Goal: Information Seeking & Learning: Learn about a topic

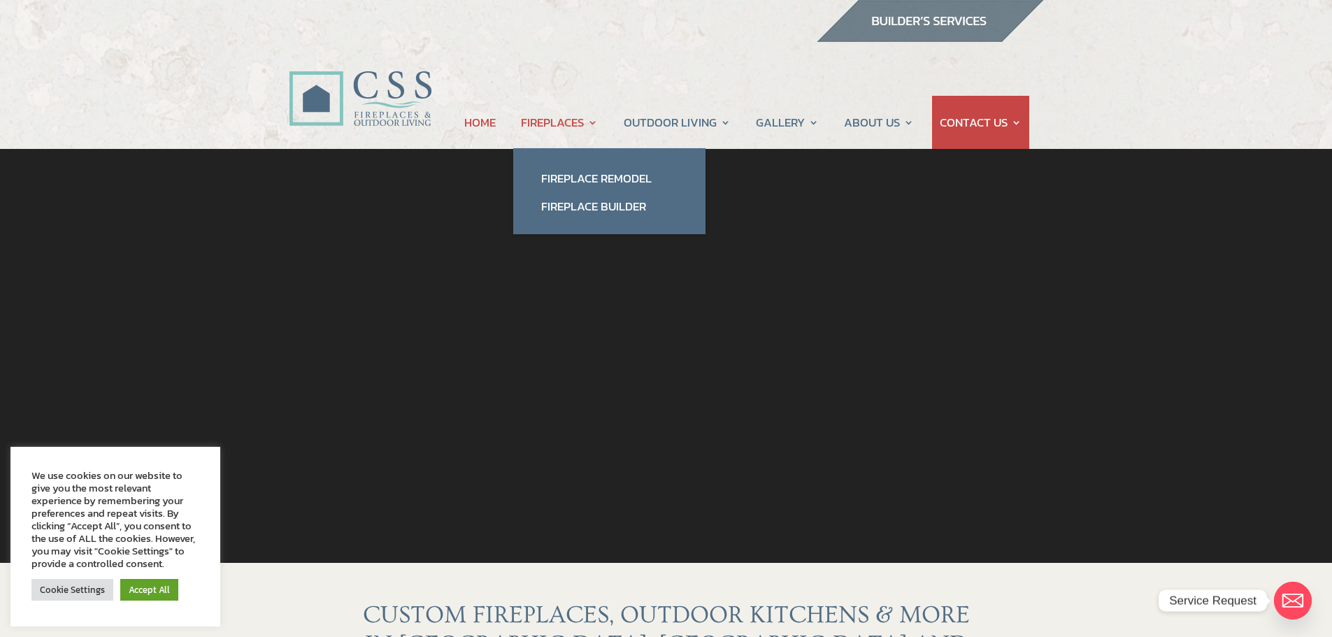
click at [580, 125] on link "FIREPLACES" at bounding box center [559, 122] width 77 height 53
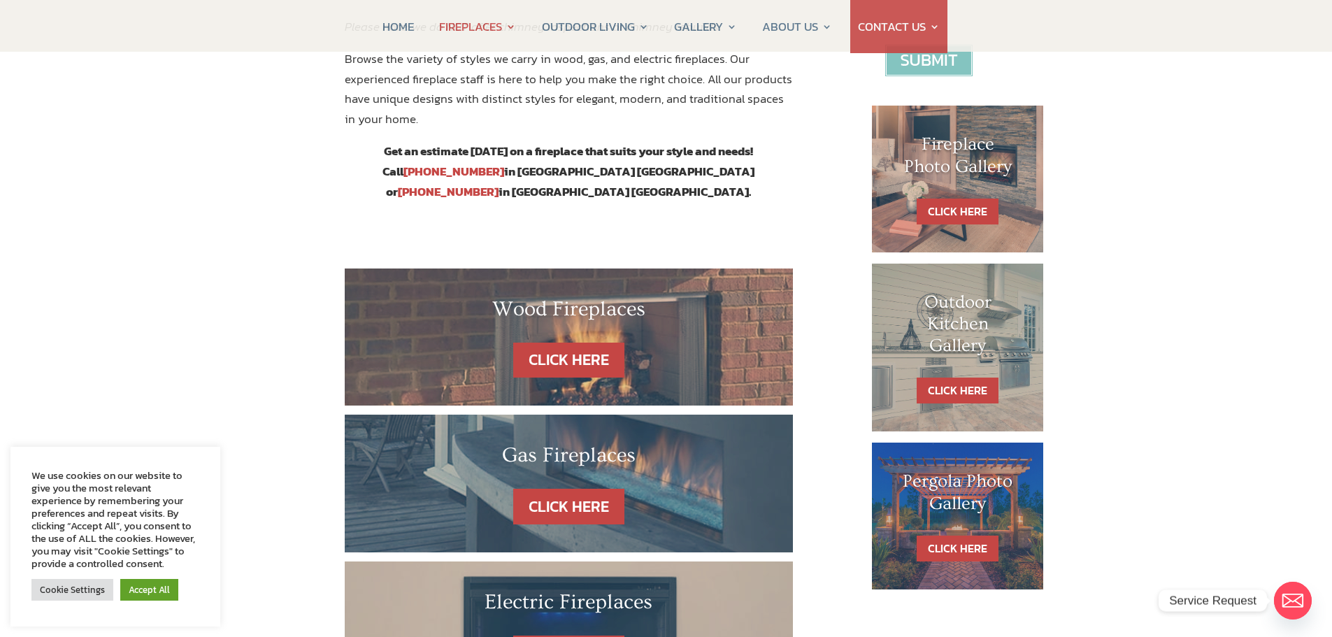
scroll to position [629, 0]
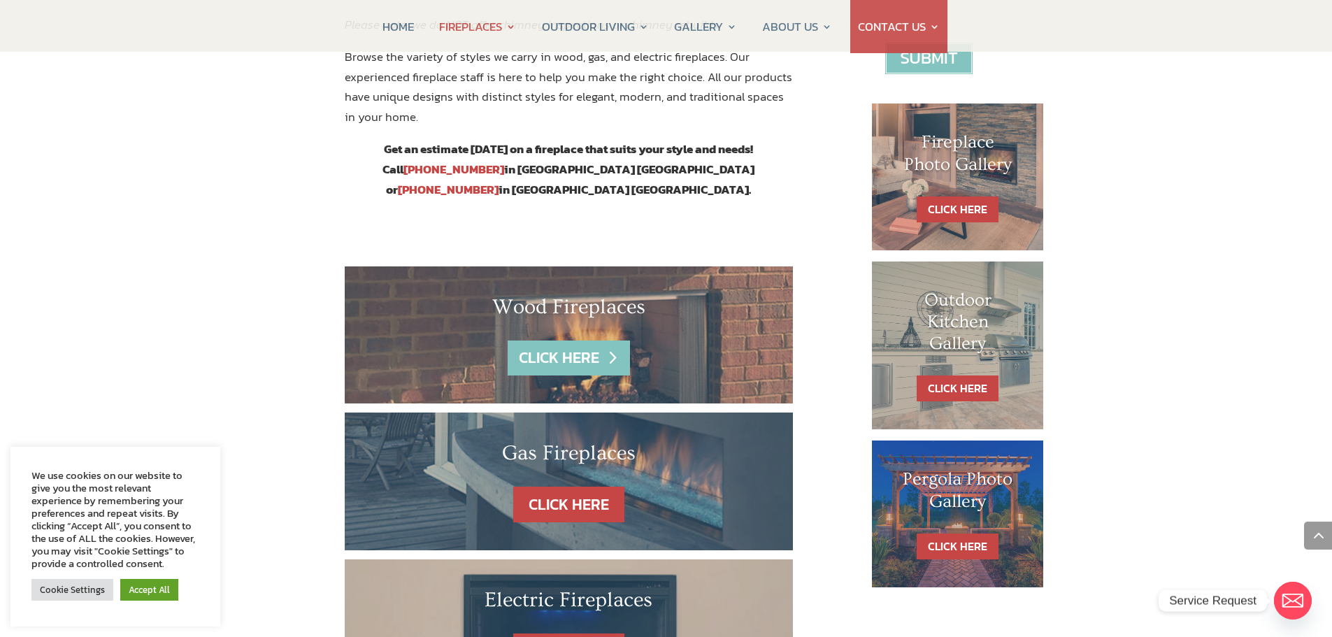
click at [569, 340] on link "CLICK HERE" at bounding box center [569, 358] width 122 height 36
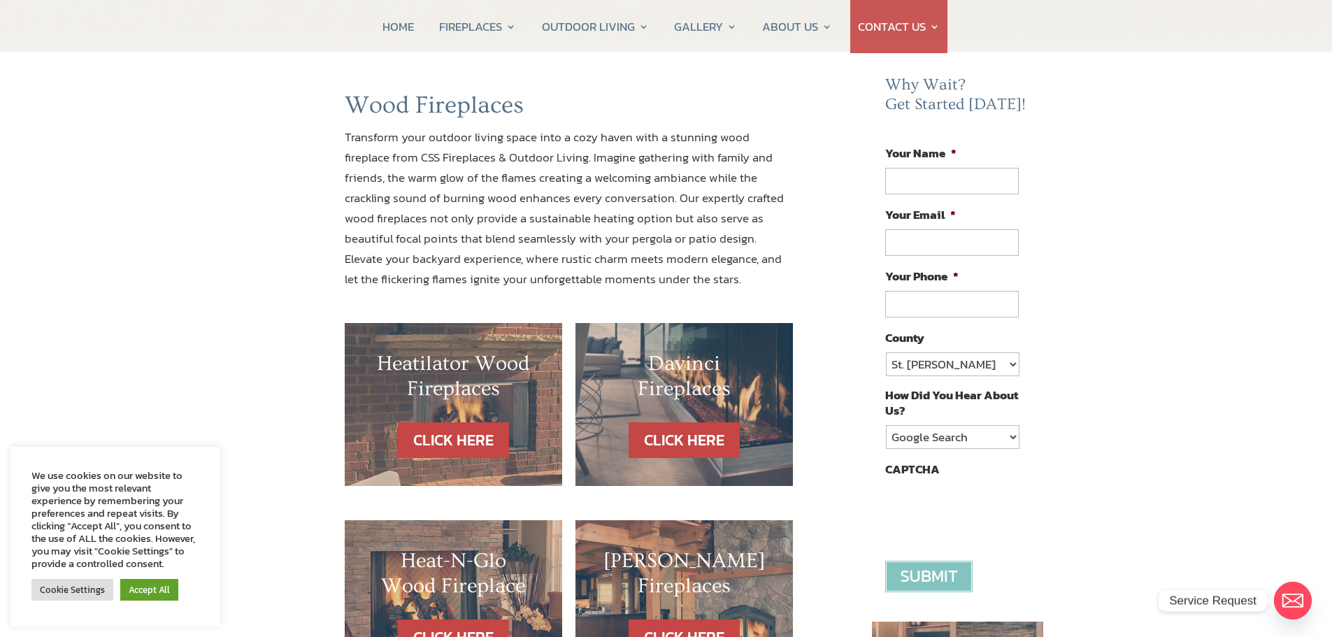
scroll to position [210, 0]
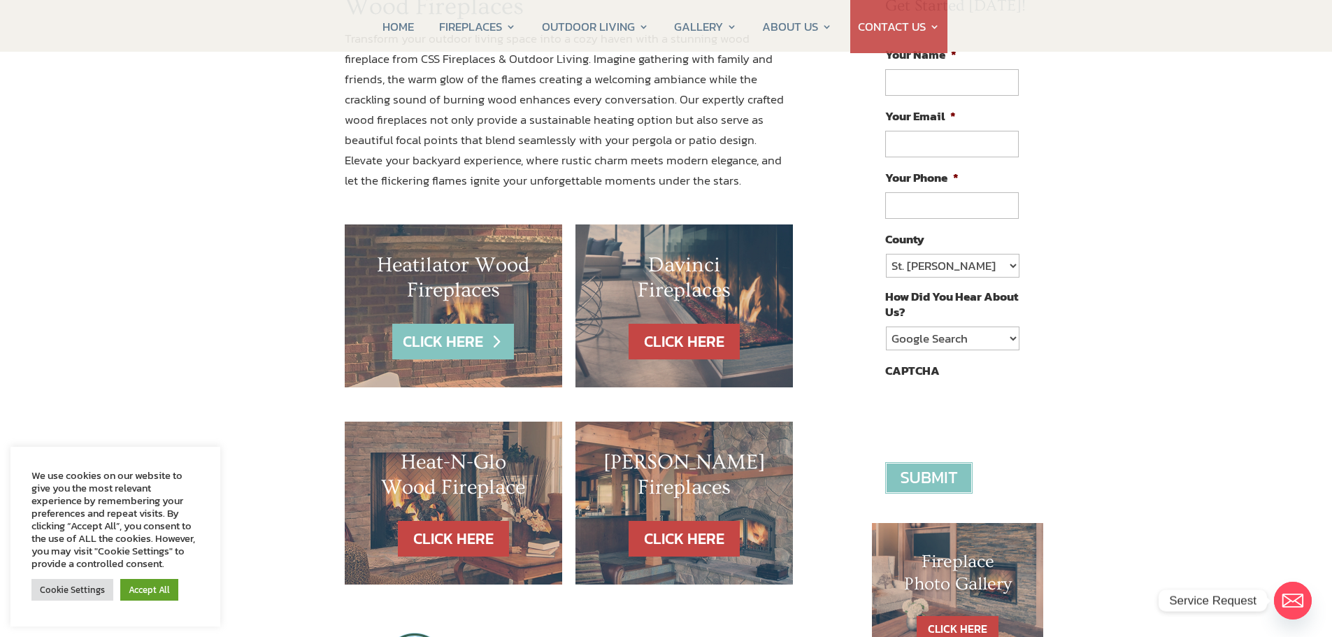
click at [469, 336] on link "CLICK HERE" at bounding box center [453, 342] width 122 height 36
click at [445, 338] on link "CLICK HERE" at bounding box center [453, 342] width 122 height 36
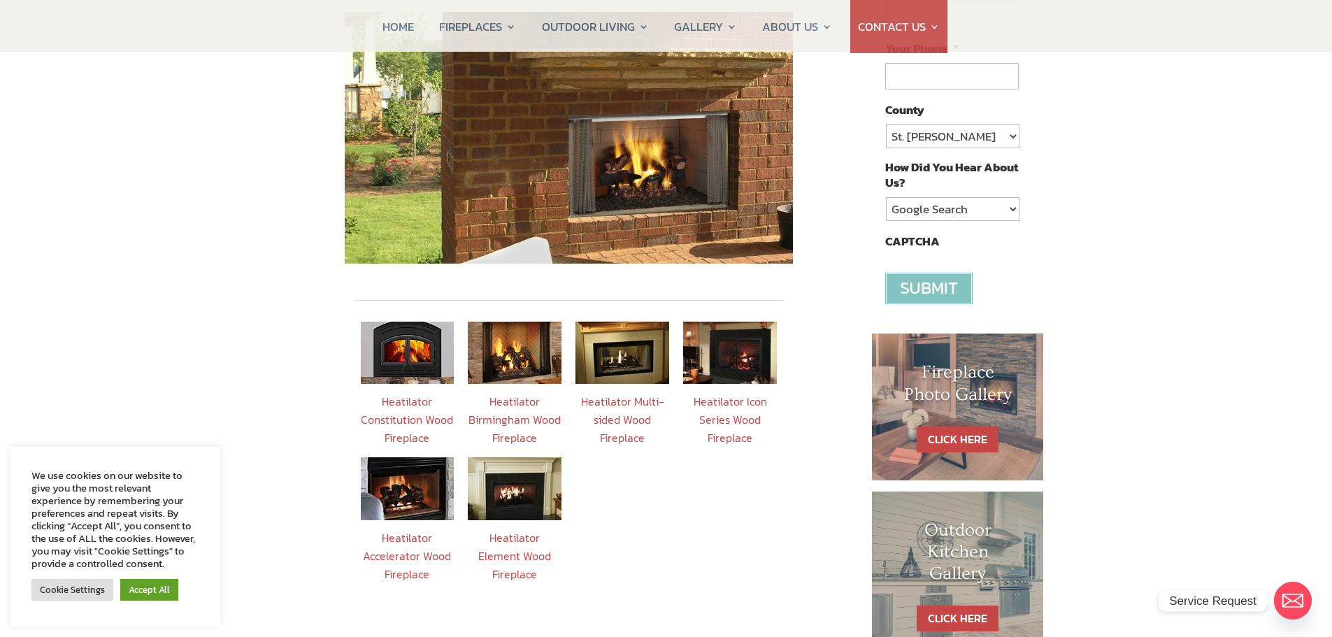
scroll to position [489, 0]
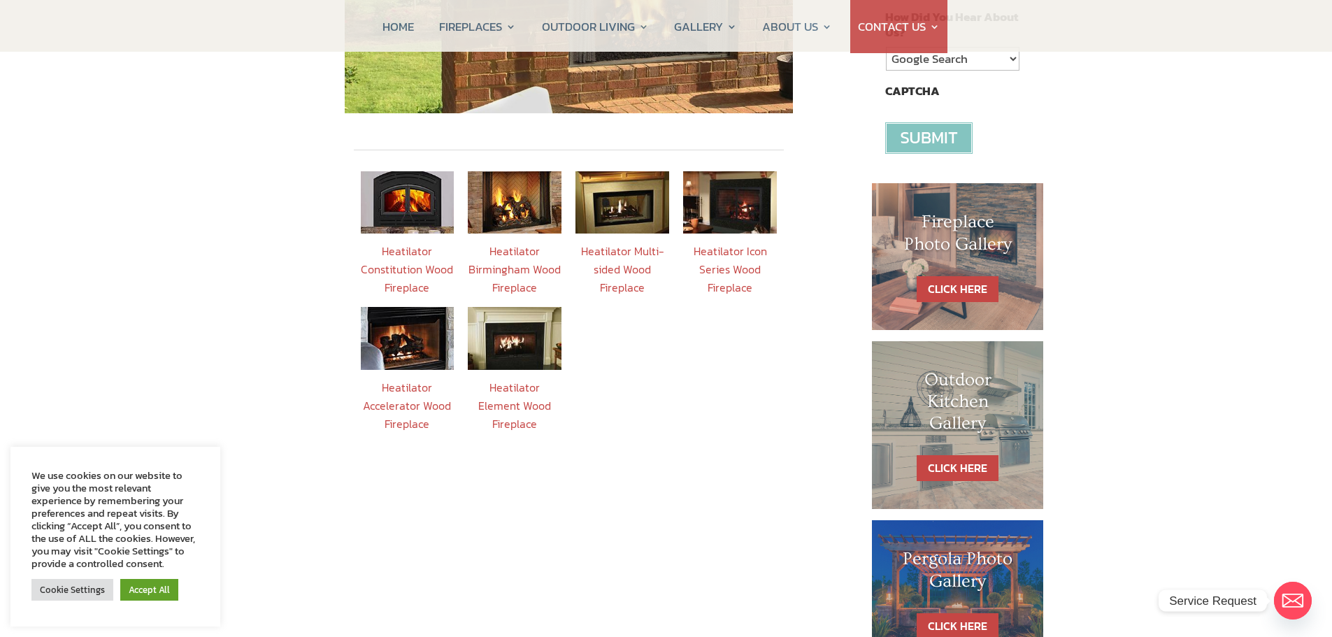
click at [406, 319] on img at bounding box center [408, 338] width 94 height 62
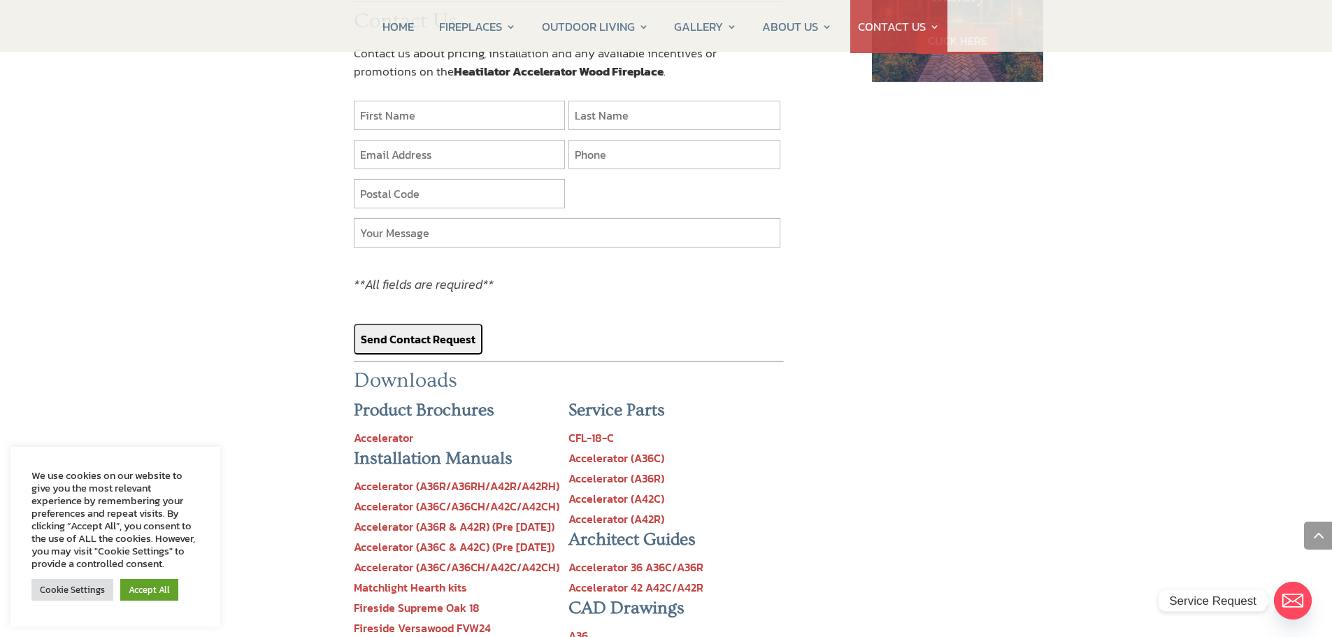
scroll to position [1259, 0]
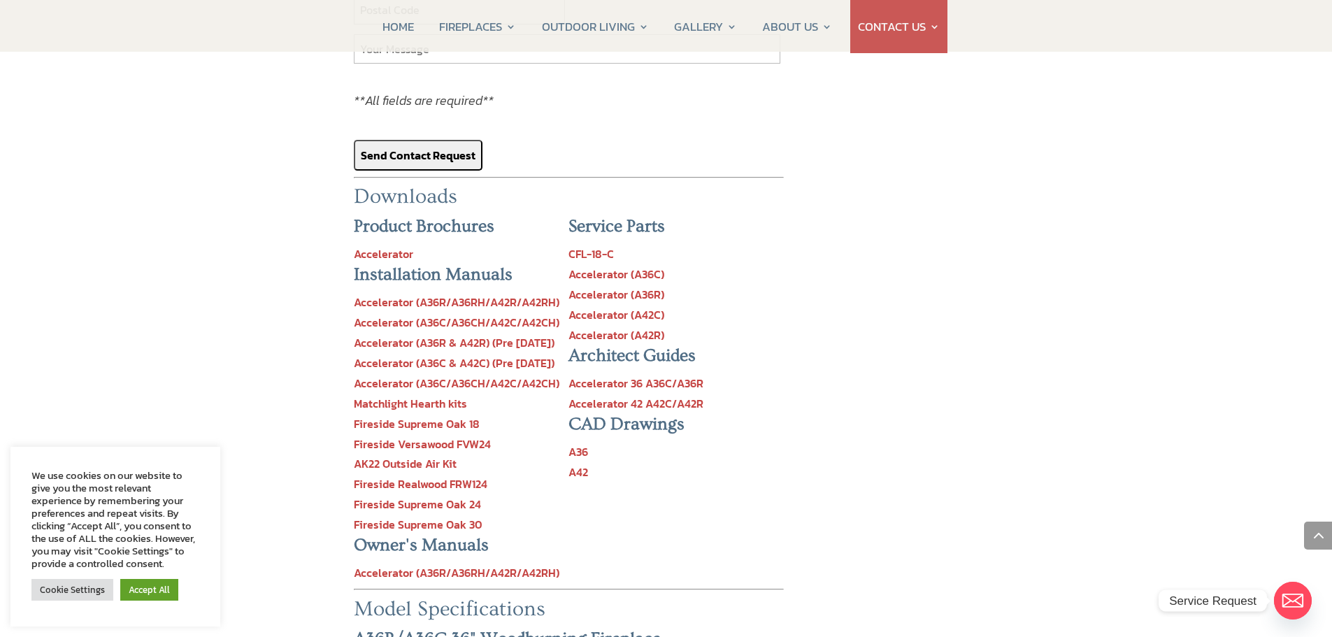
click at [664, 375] on link "Accelerator 36 A36C/A36R" at bounding box center [635, 383] width 135 height 17
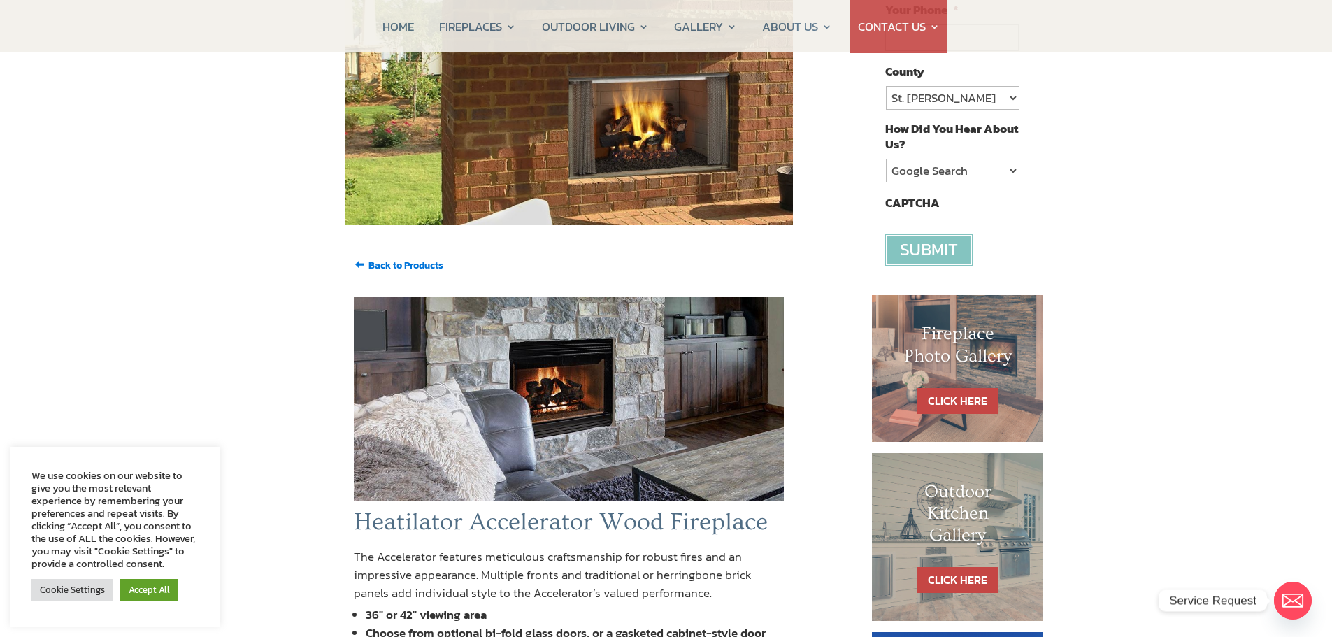
scroll to position [420, 0]
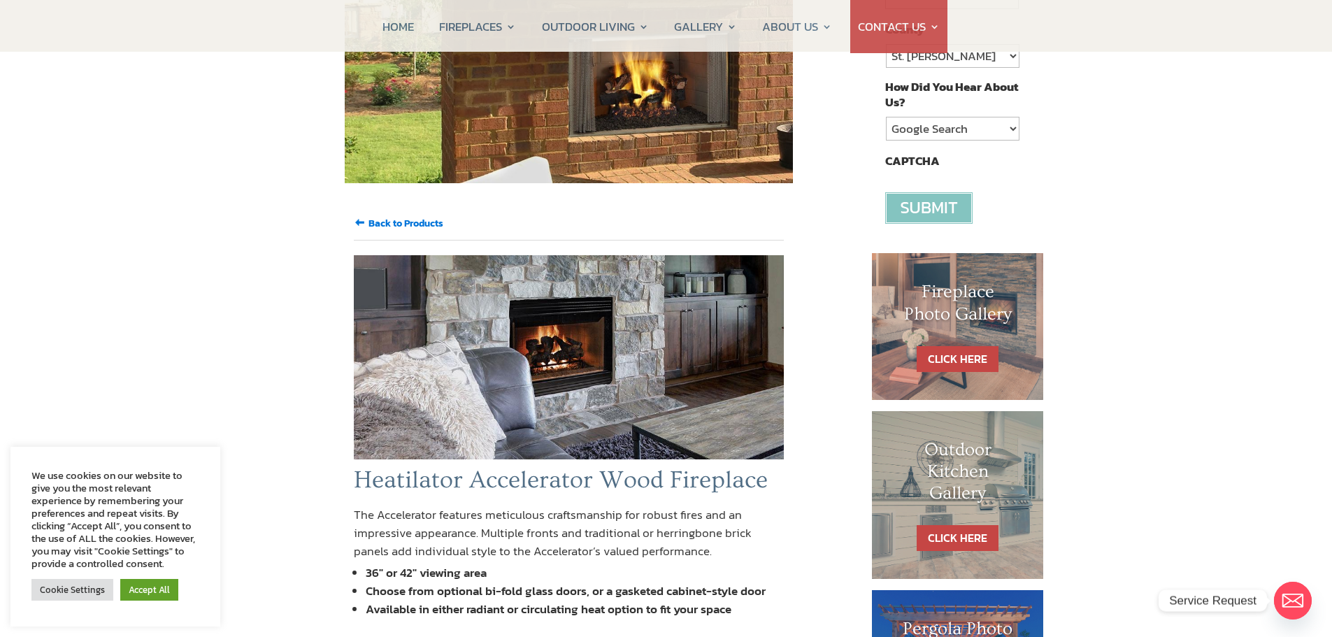
scroll to position [489, 0]
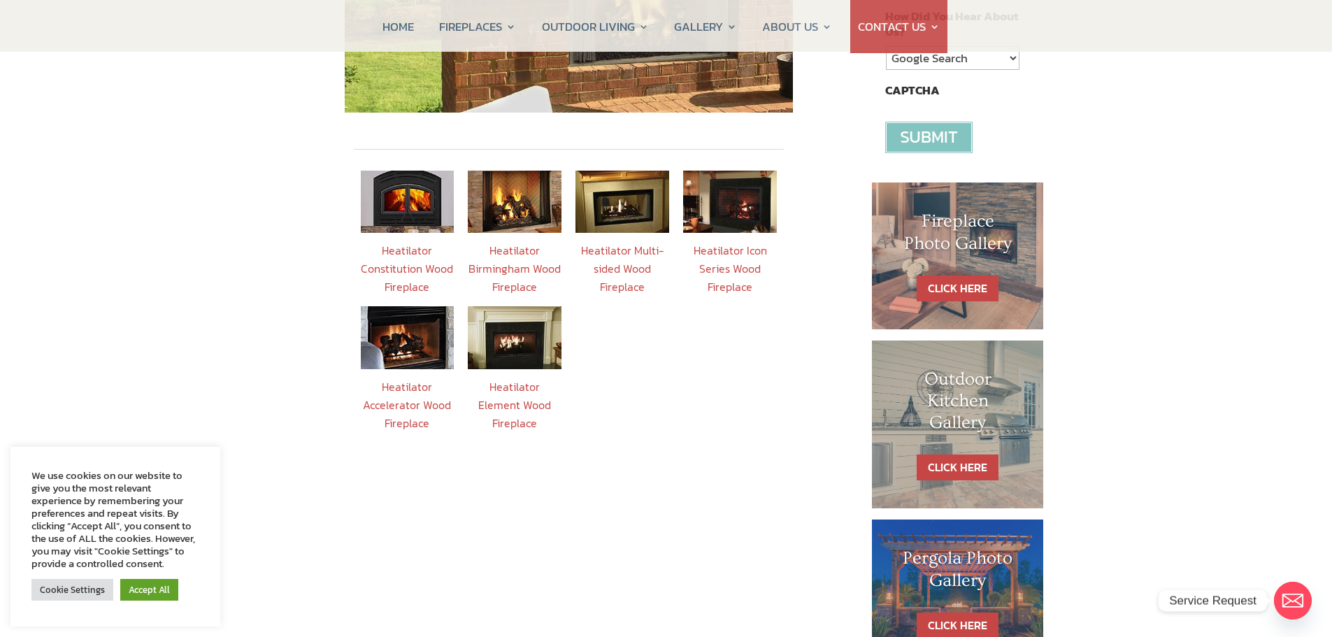
scroll to position [489, 0]
click at [516, 326] on img at bounding box center [515, 338] width 94 height 62
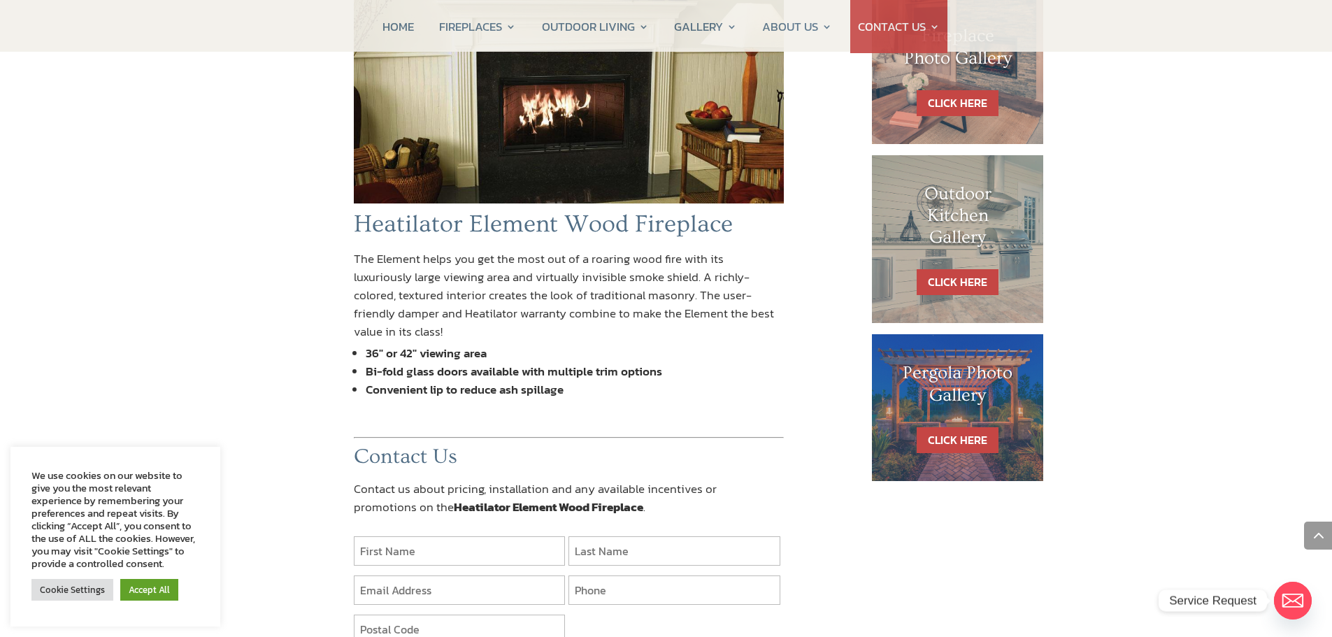
scroll to position [559, 0]
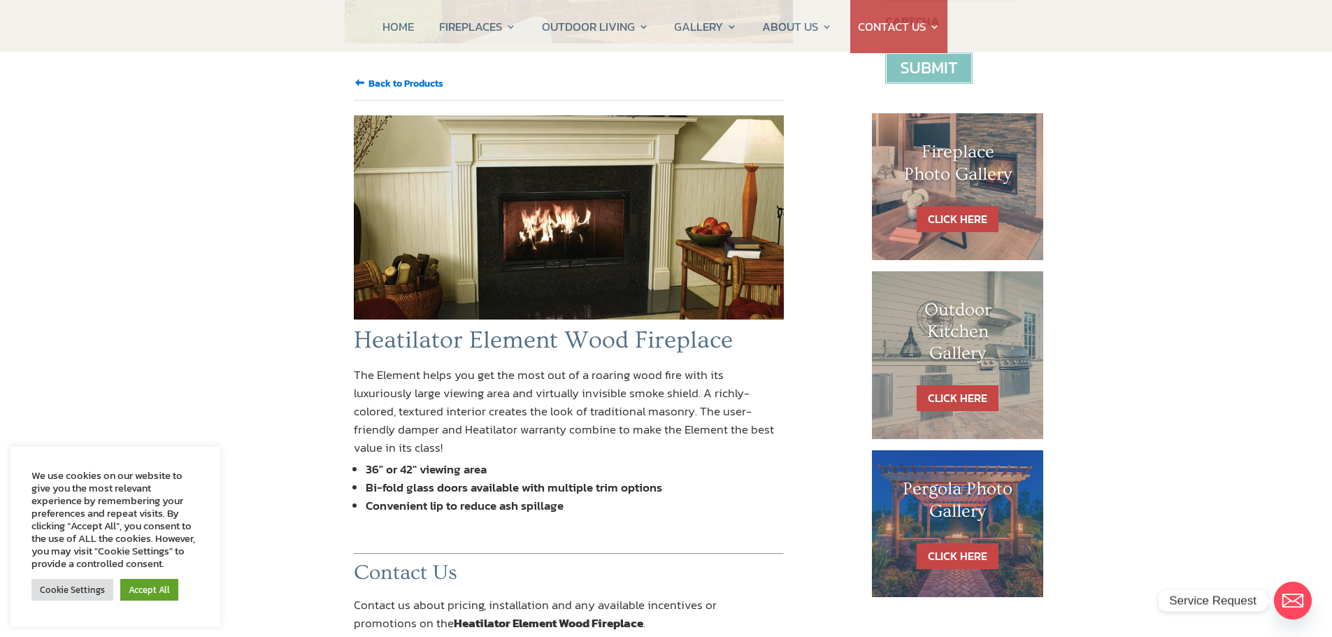
scroll to position [489, 0]
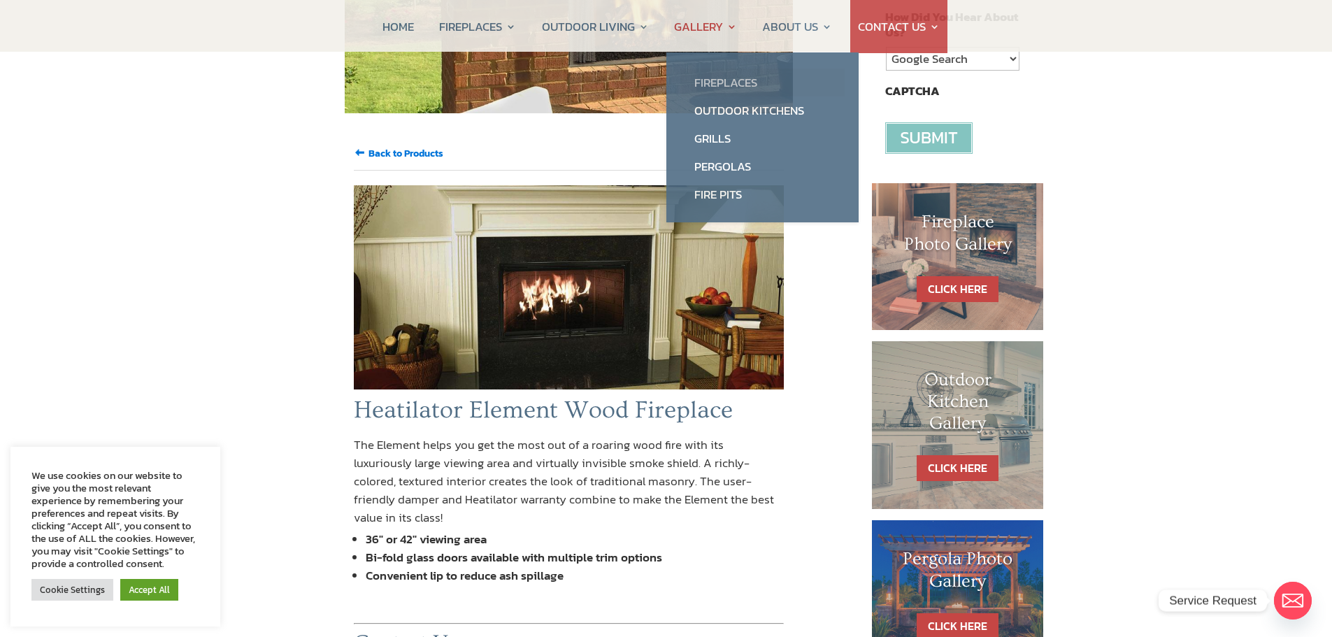
click at [727, 80] on link "Fireplaces" at bounding box center [762, 83] width 164 height 28
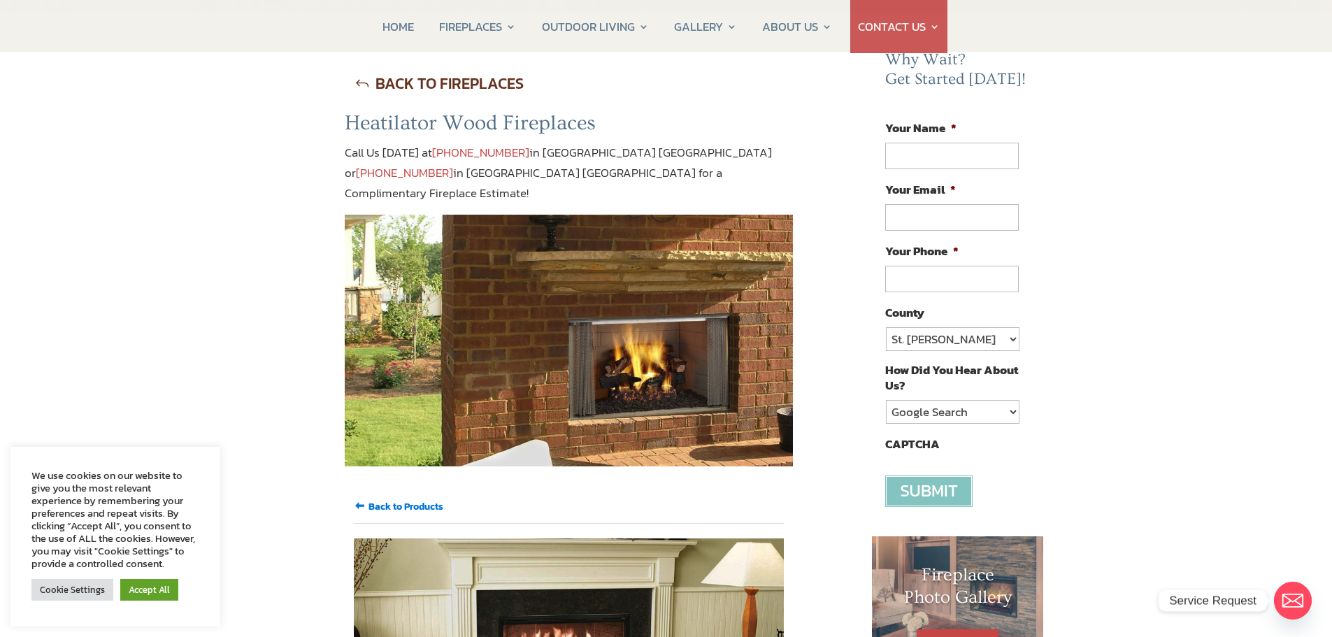
scroll to position [0, 0]
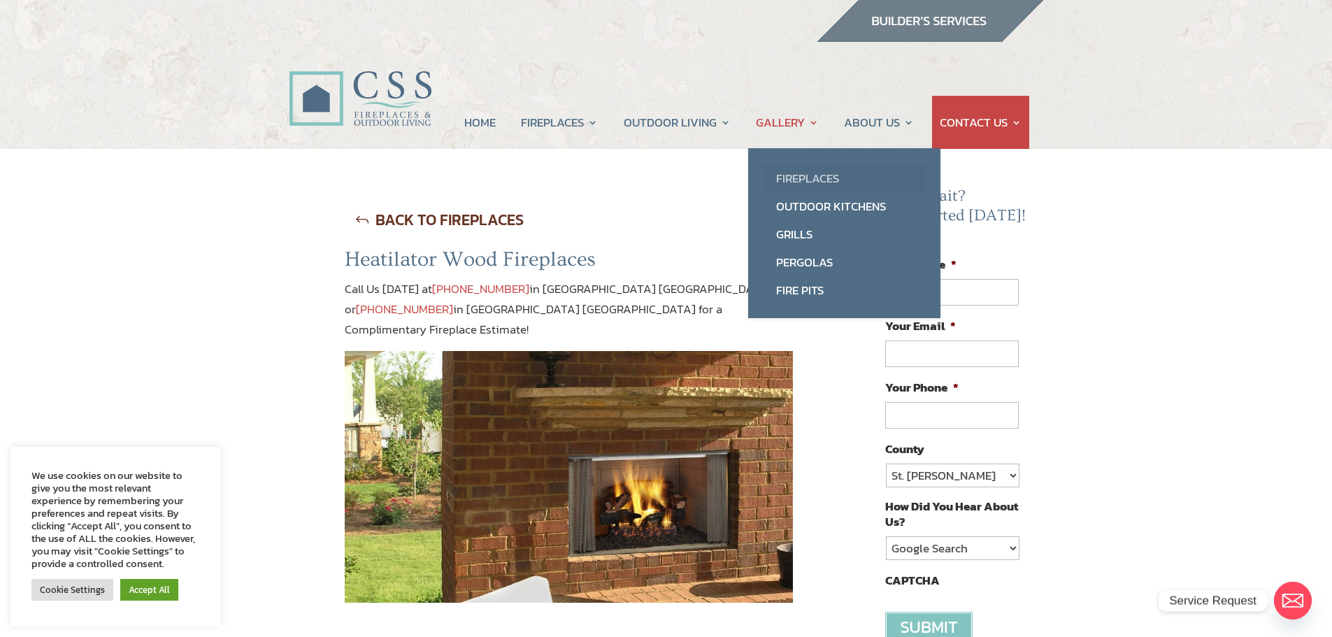
click at [810, 171] on link "Fireplaces" at bounding box center [844, 178] width 164 height 28
click at [803, 181] on link "Fireplaces" at bounding box center [844, 178] width 164 height 28
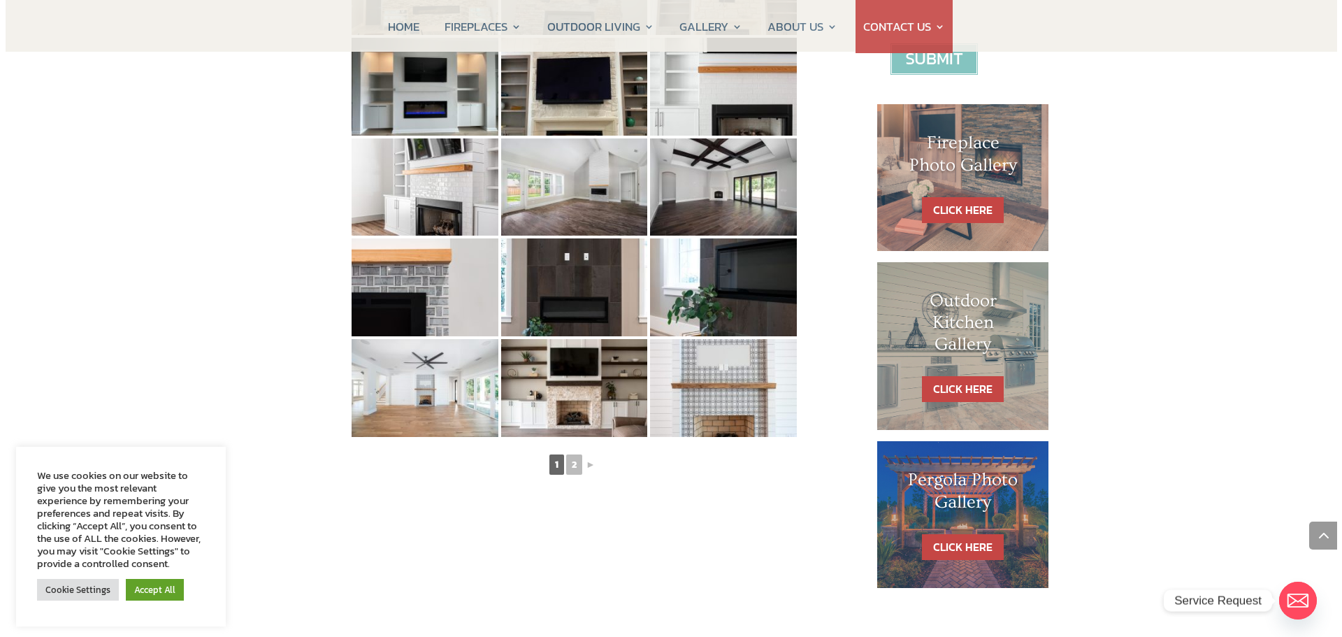
scroll to position [629, 0]
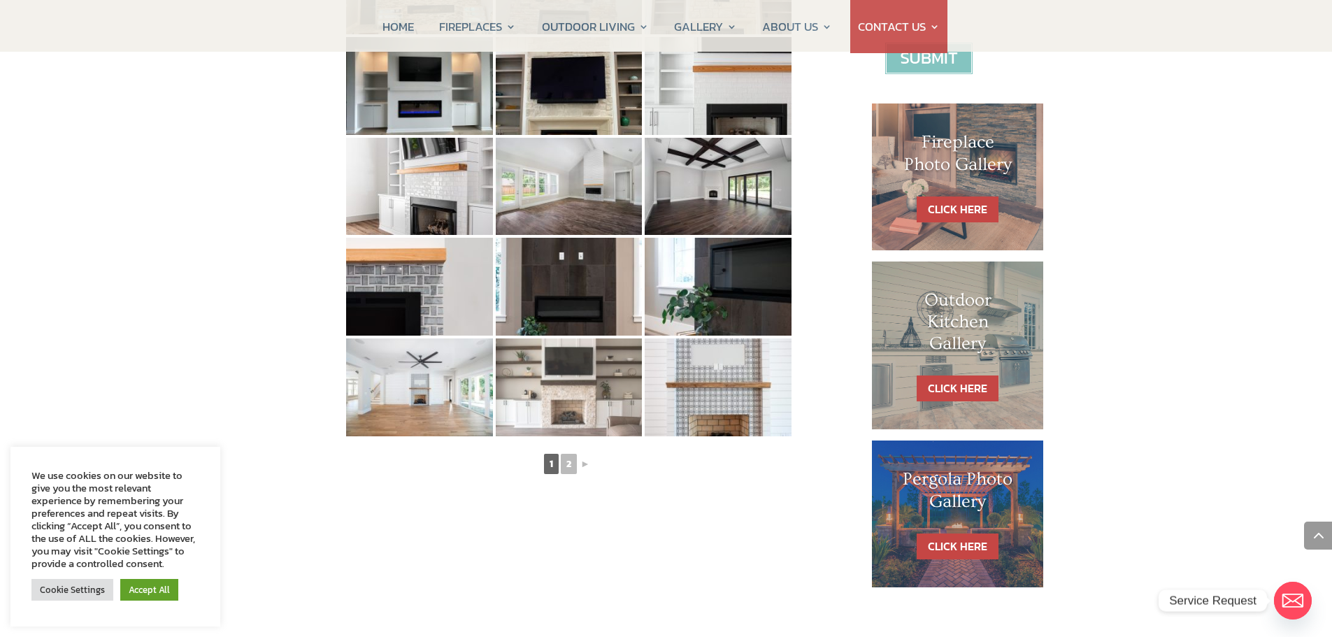
click at [575, 403] on img at bounding box center [569, 387] width 147 height 98
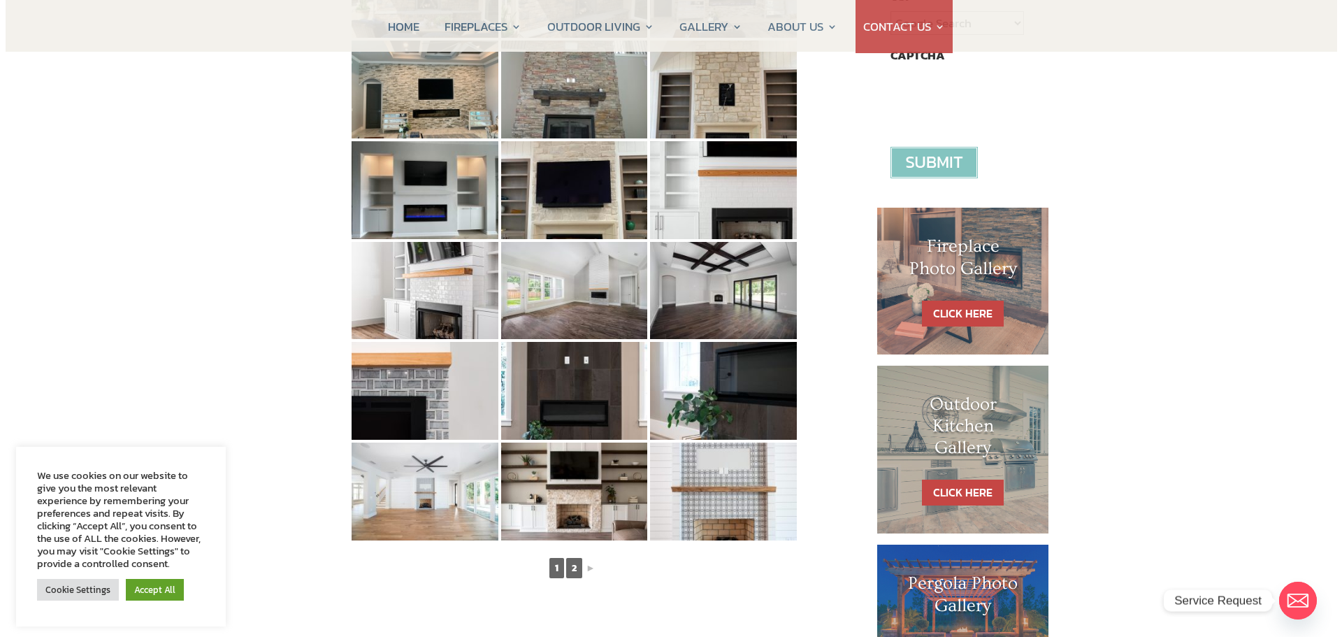
scroll to position [559, 0]
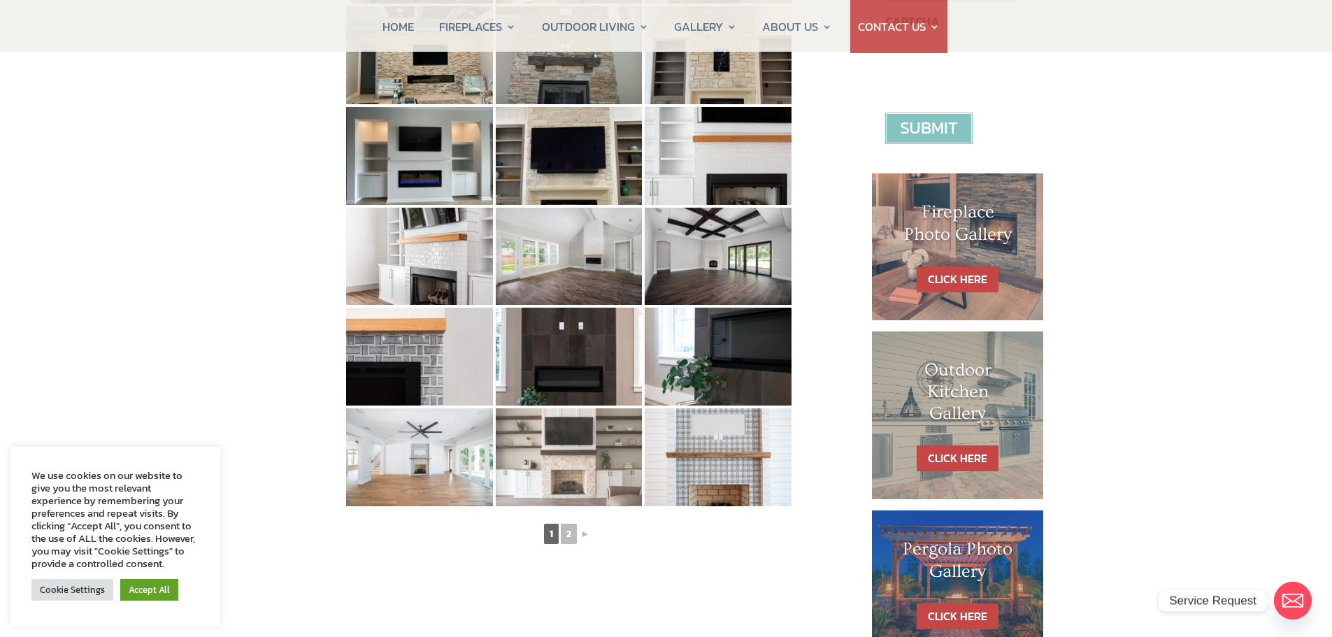
click at [571, 475] on img at bounding box center [569, 457] width 147 height 98
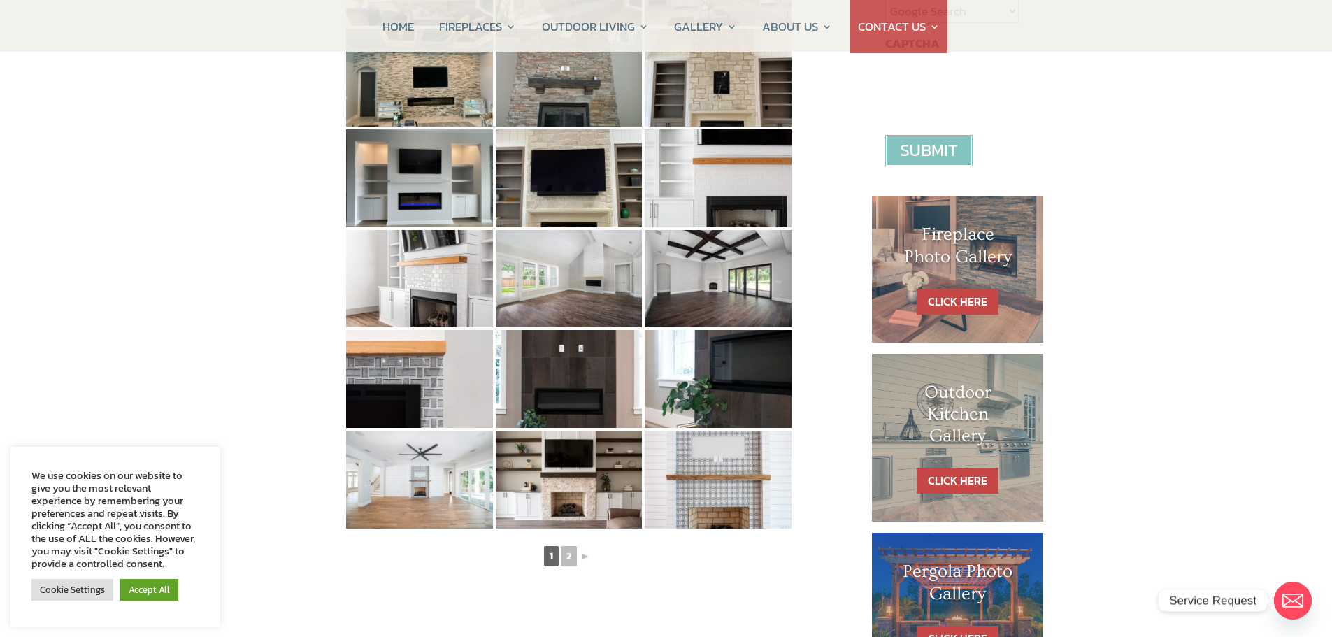
scroll to position [559, 0]
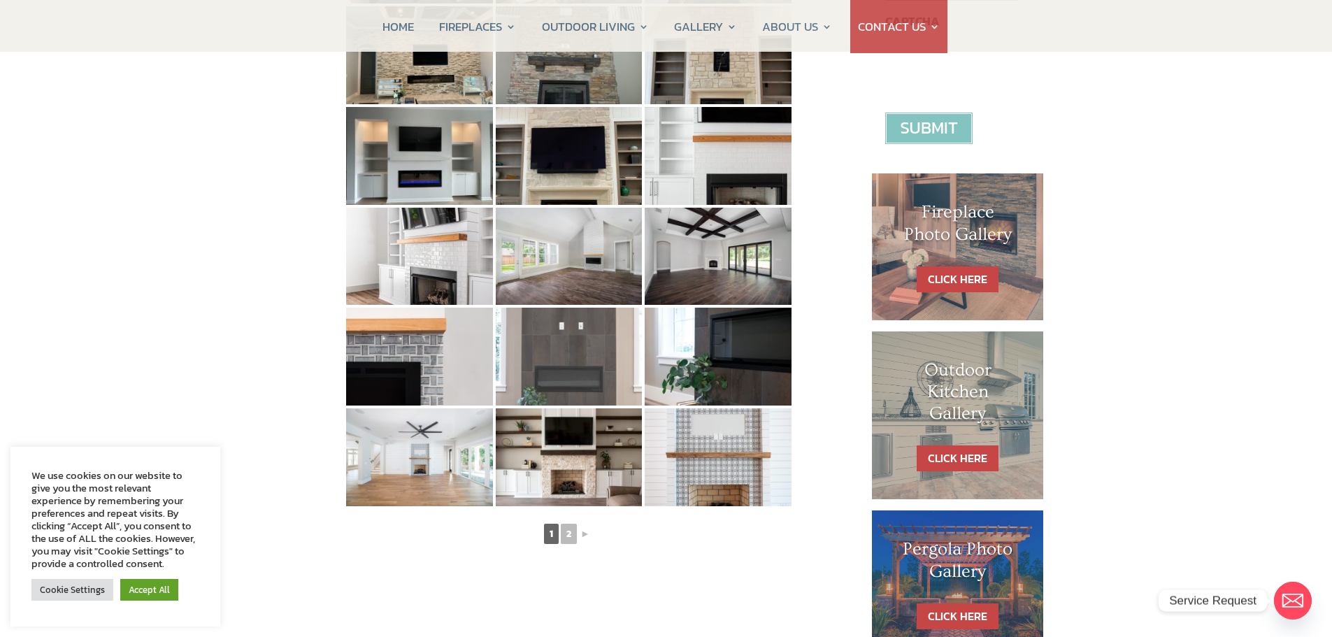
click at [573, 356] on img at bounding box center [569, 357] width 147 height 98
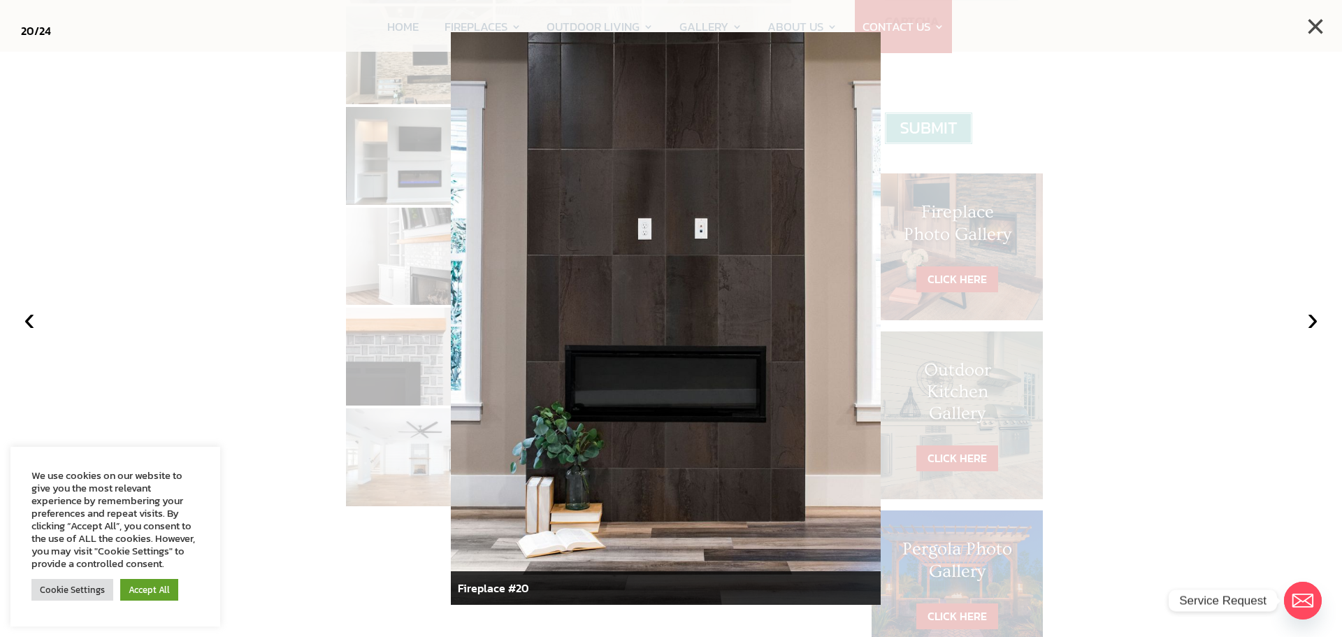
click at [1318, 26] on button "×" at bounding box center [1315, 26] width 31 height 31
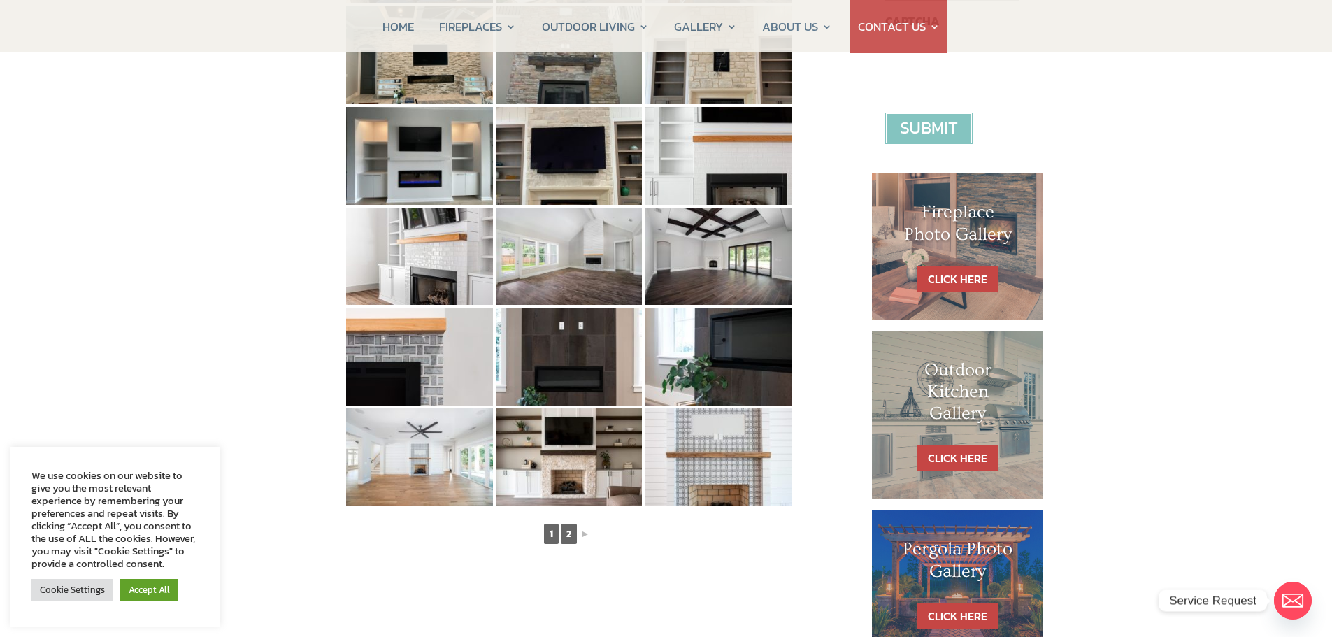
click at [573, 532] on link "2" at bounding box center [569, 534] width 16 height 20
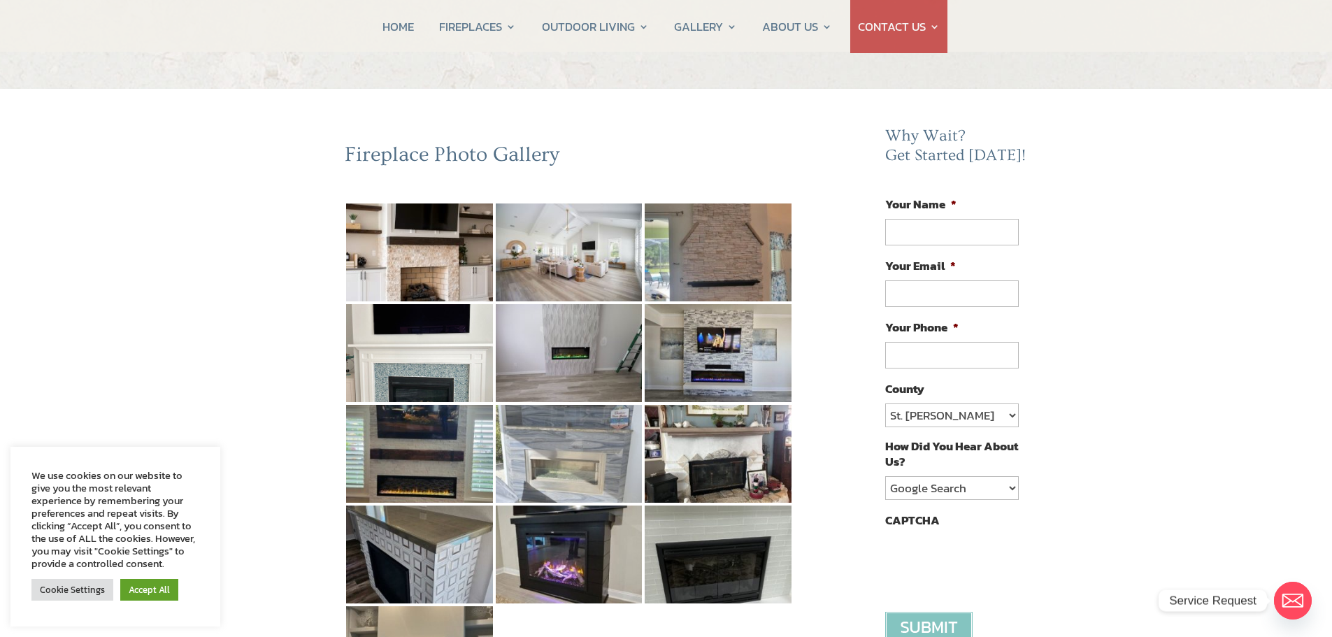
scroll to position [140, 0]
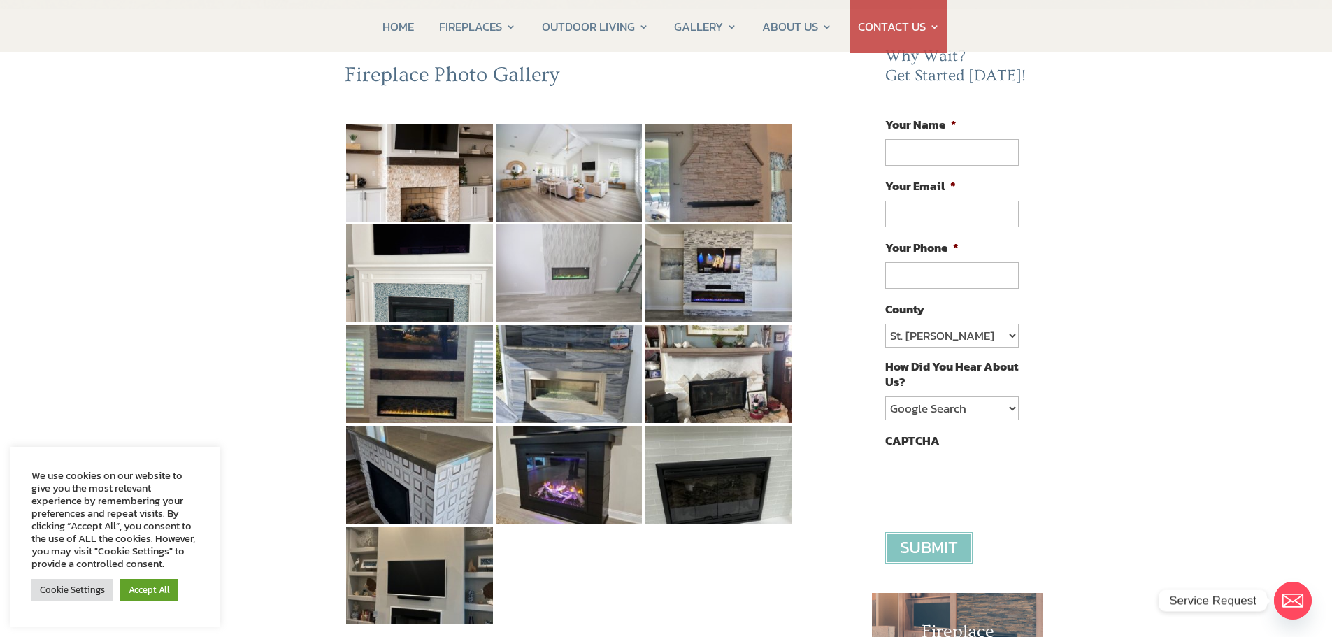
click at [566, 267] on img at bounding box center [569, 273] width 147 height 98
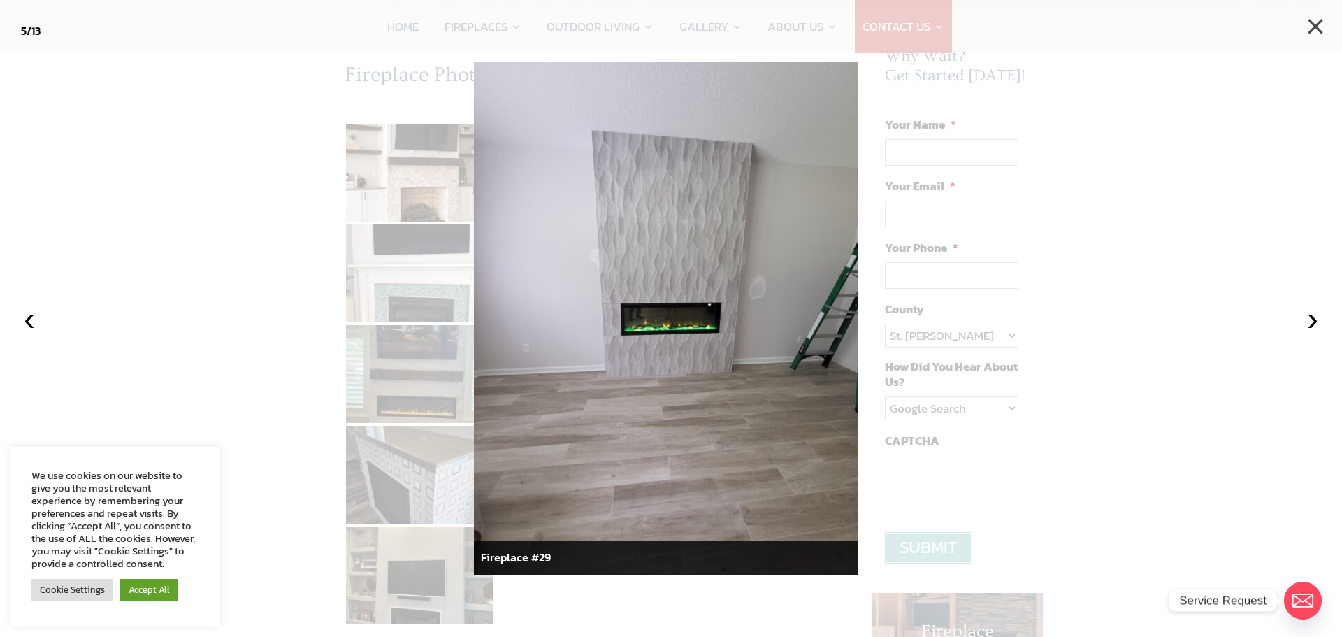
click at [1319, 27] on button "×" at bounding box center [1315, 26] width 31 height 31
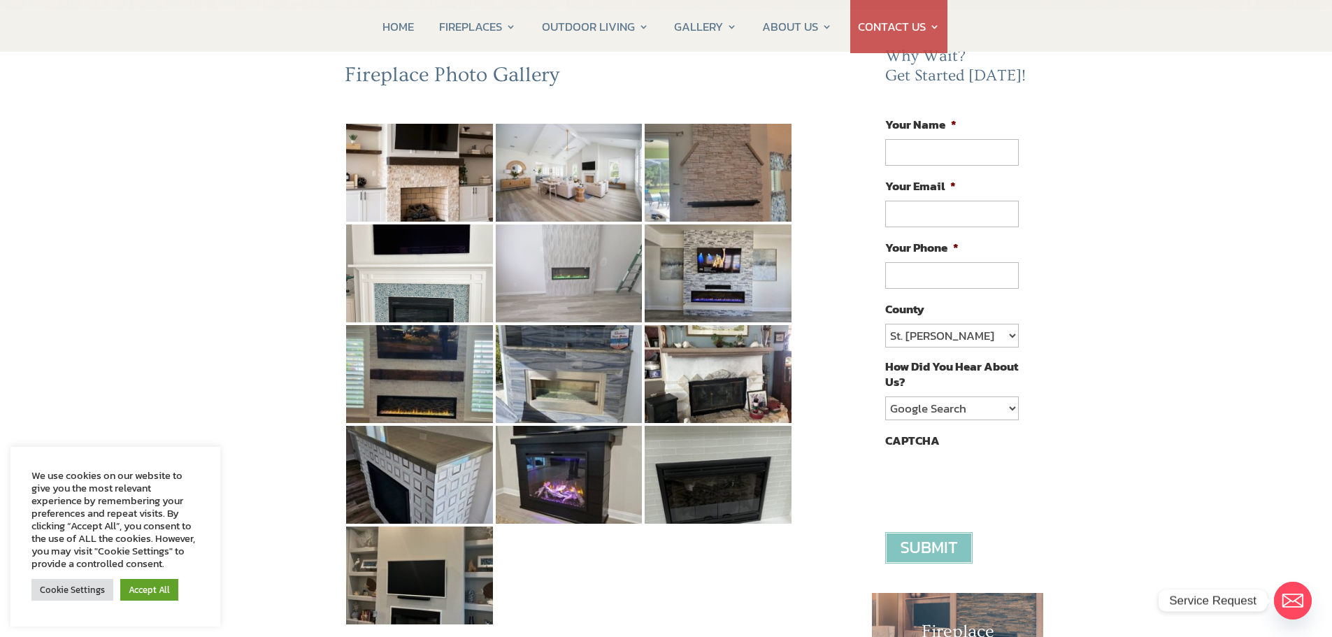
click at [573, 275] on img at bounding box center [569, 273] width 147 height 98
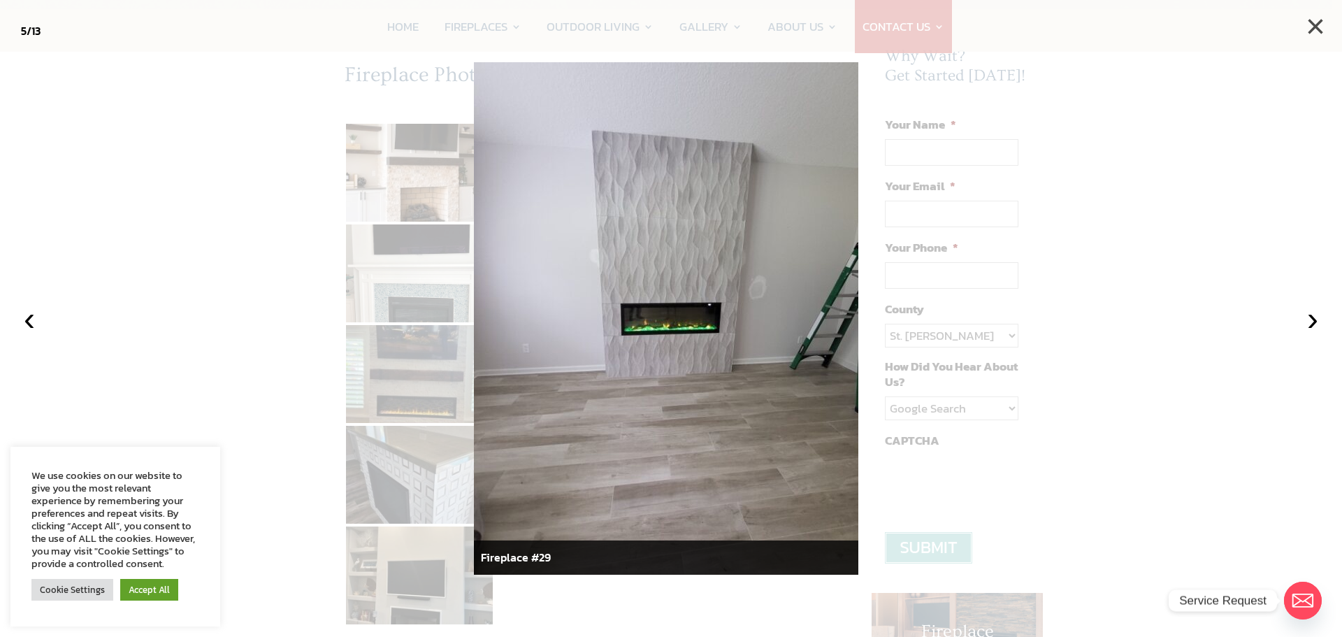
click at [1317, 20] on button "×" at bounding box center [1315, 26] width 31 height 31
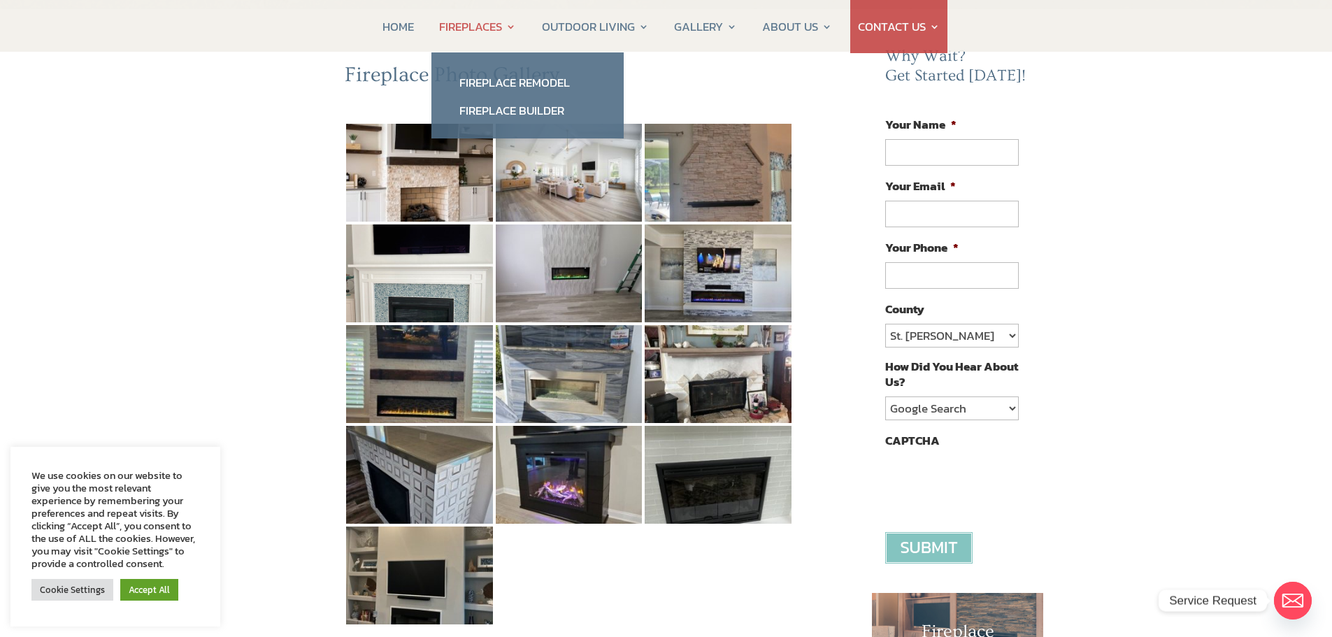
click at [487, 23] on link "FIREPLACES" at bounding box center [477, 26] width 77 height 53
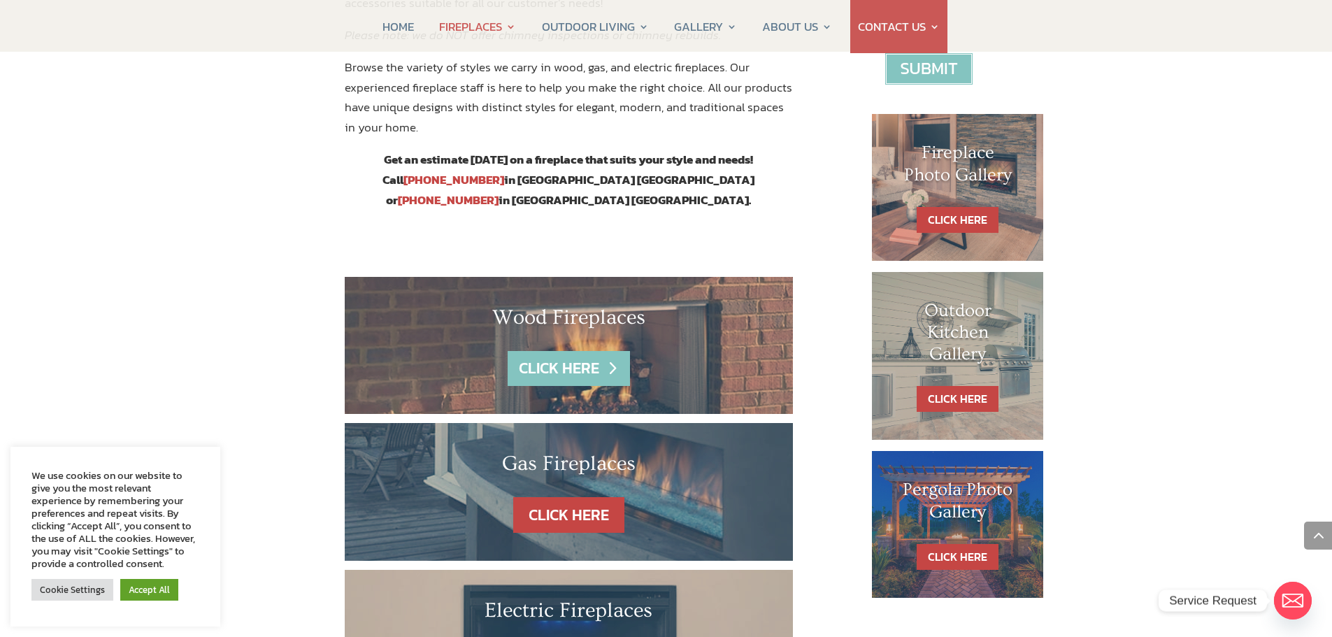
scroll to position [629, 0]
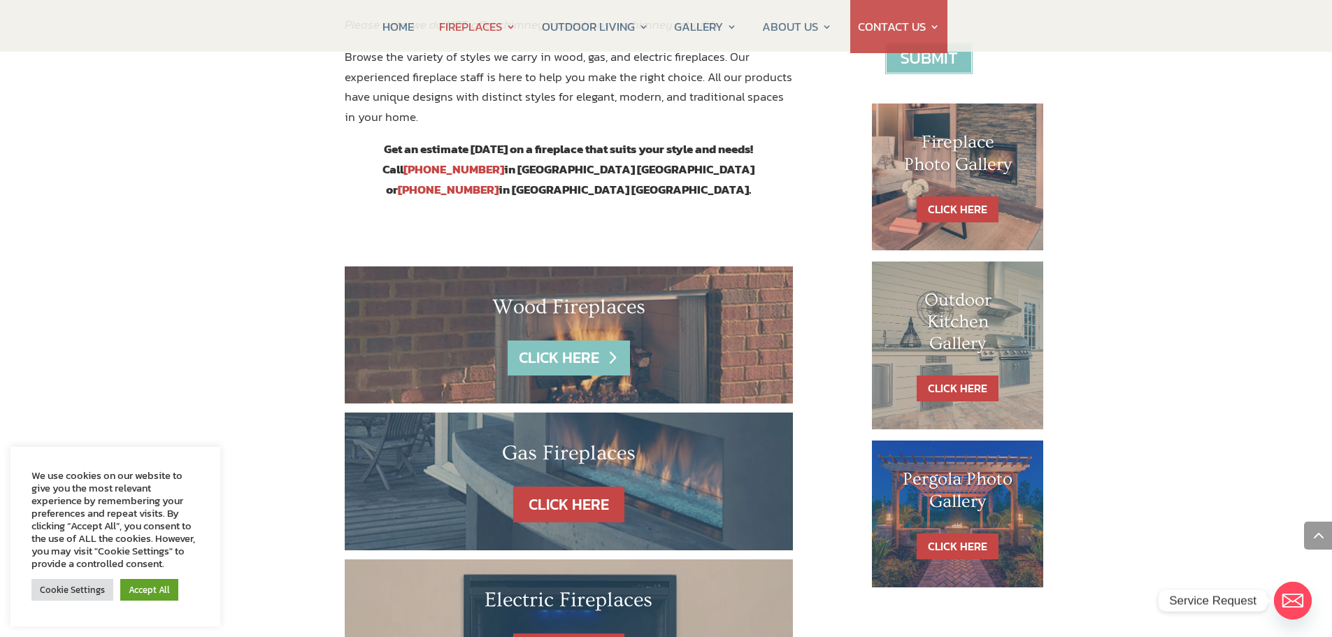
click at [548, 340] on link "CLICK HERE" at bounding box center [569, 358] width 122 height 36
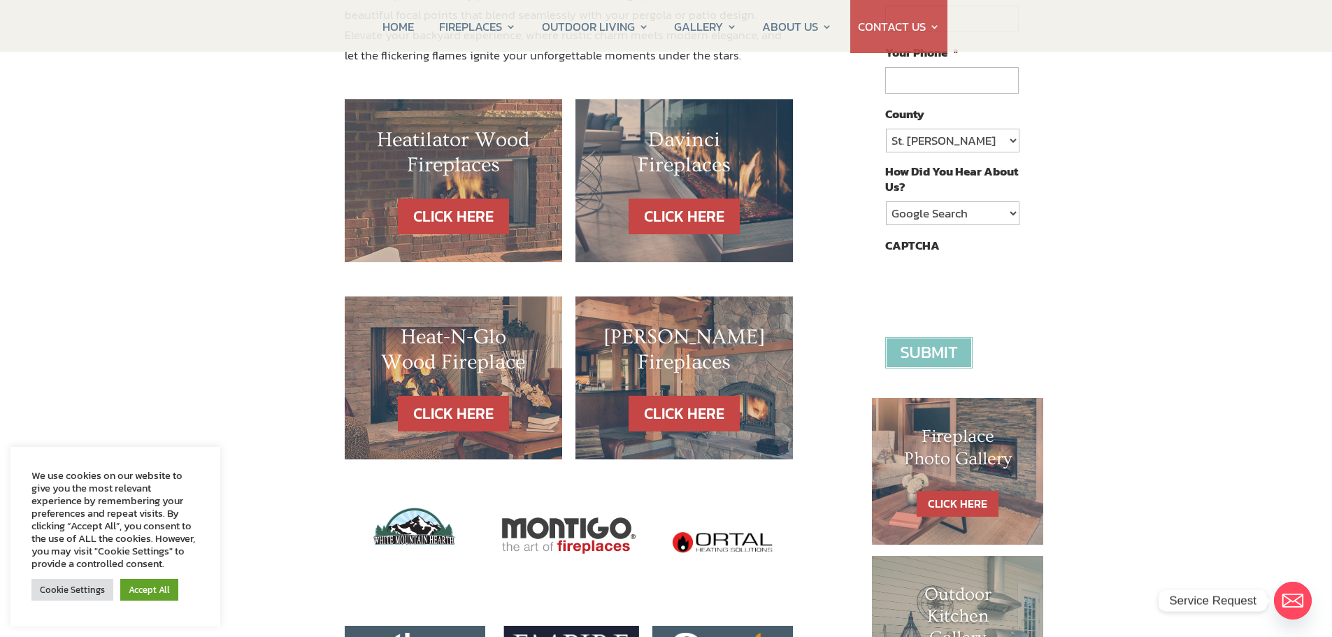
scroll to position [350, 0]
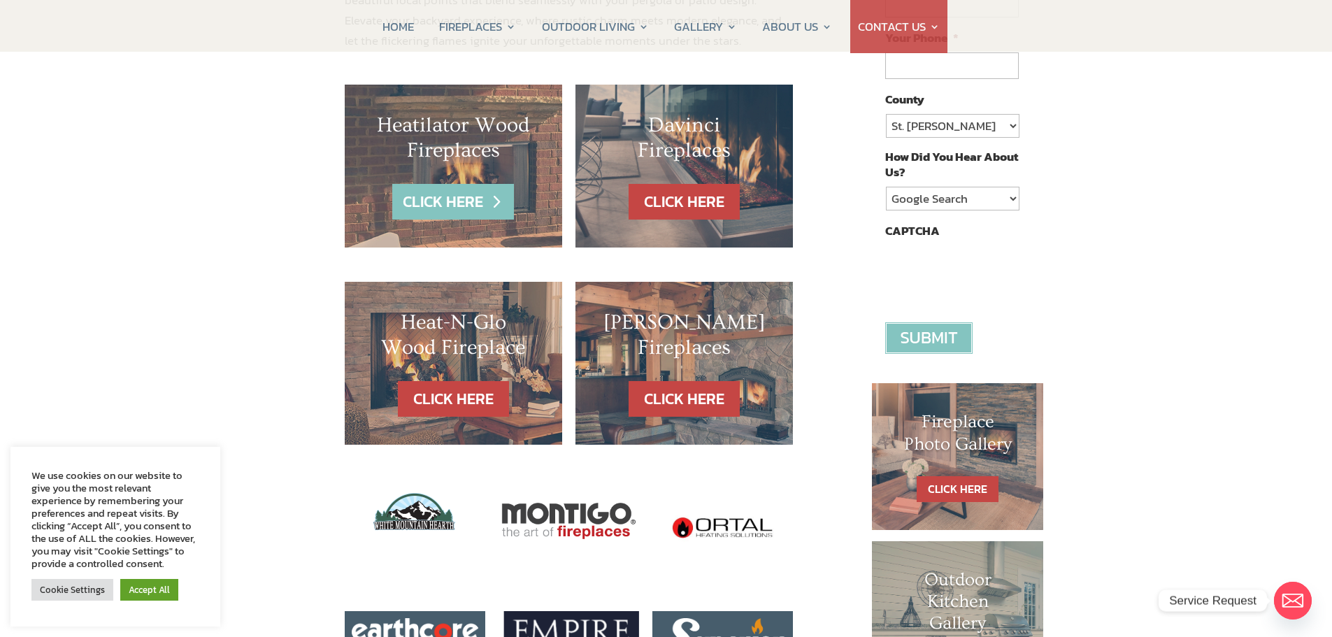
click at [468, 203] on link "CLICK HERE" at bounding box center [453, 202] width 122 height 36
click at [450, 201] on link "CLICK HERE" at bounding box center [453, 202] width 122 height 36
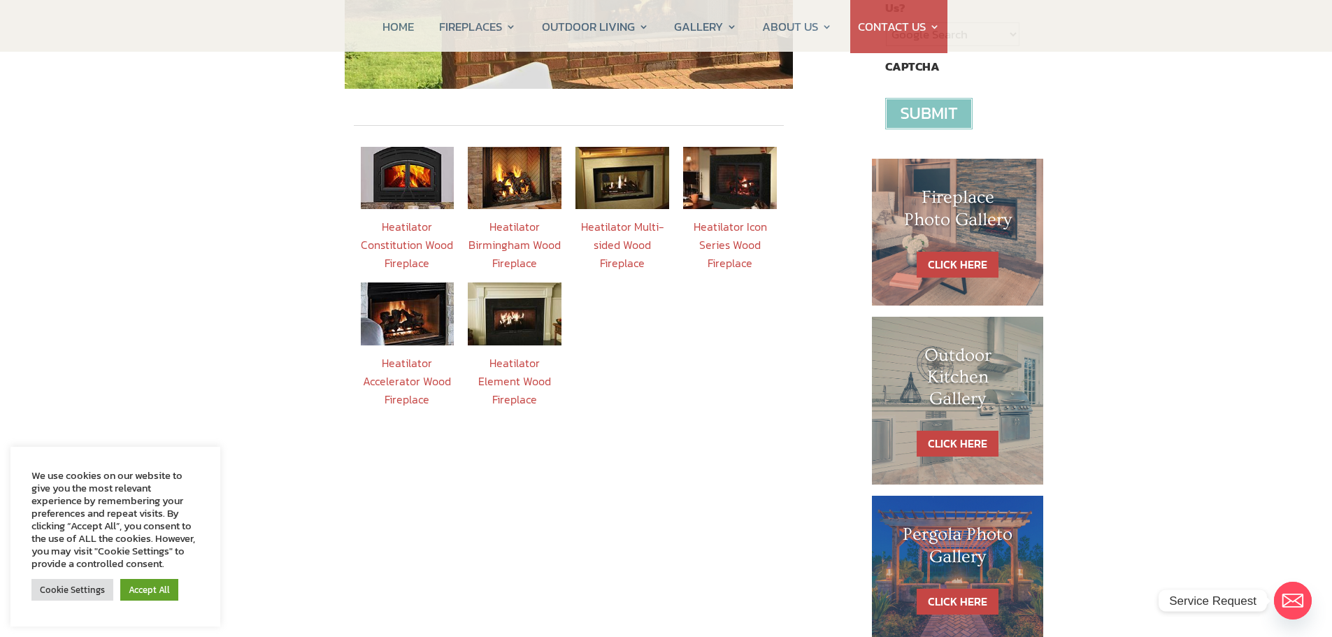
scroll to position [489, 0]
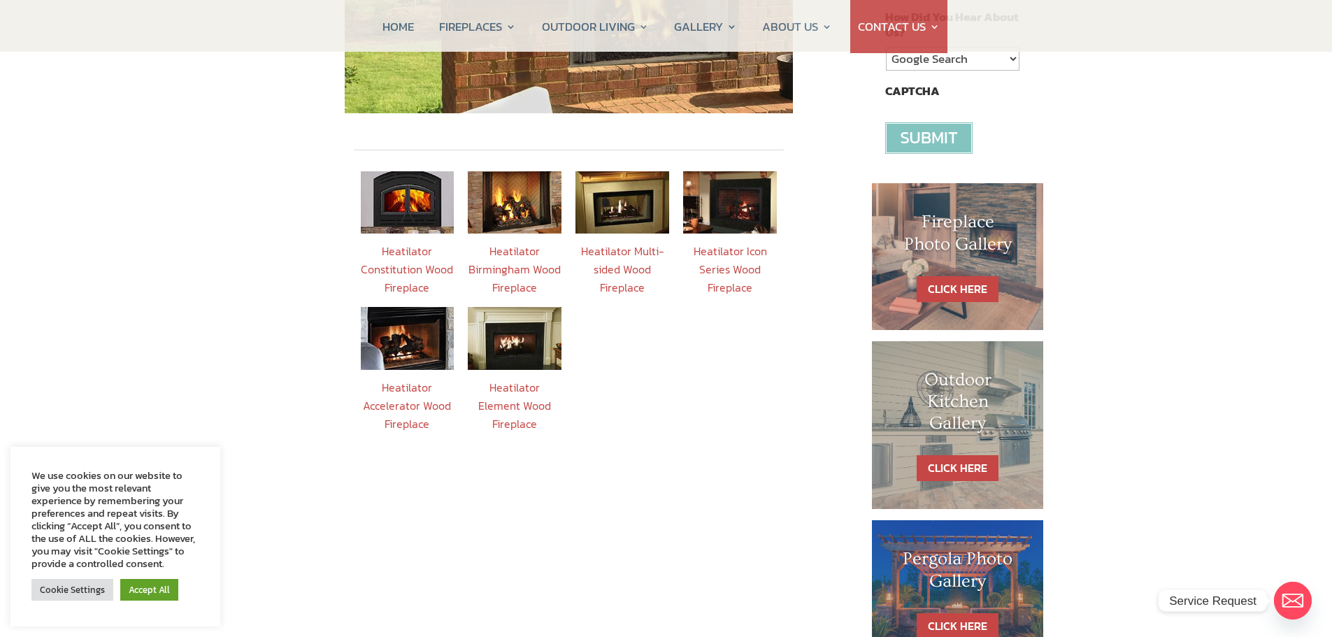
click at [743, 178] on img at bounding box center [730, 202] width 94 height 62
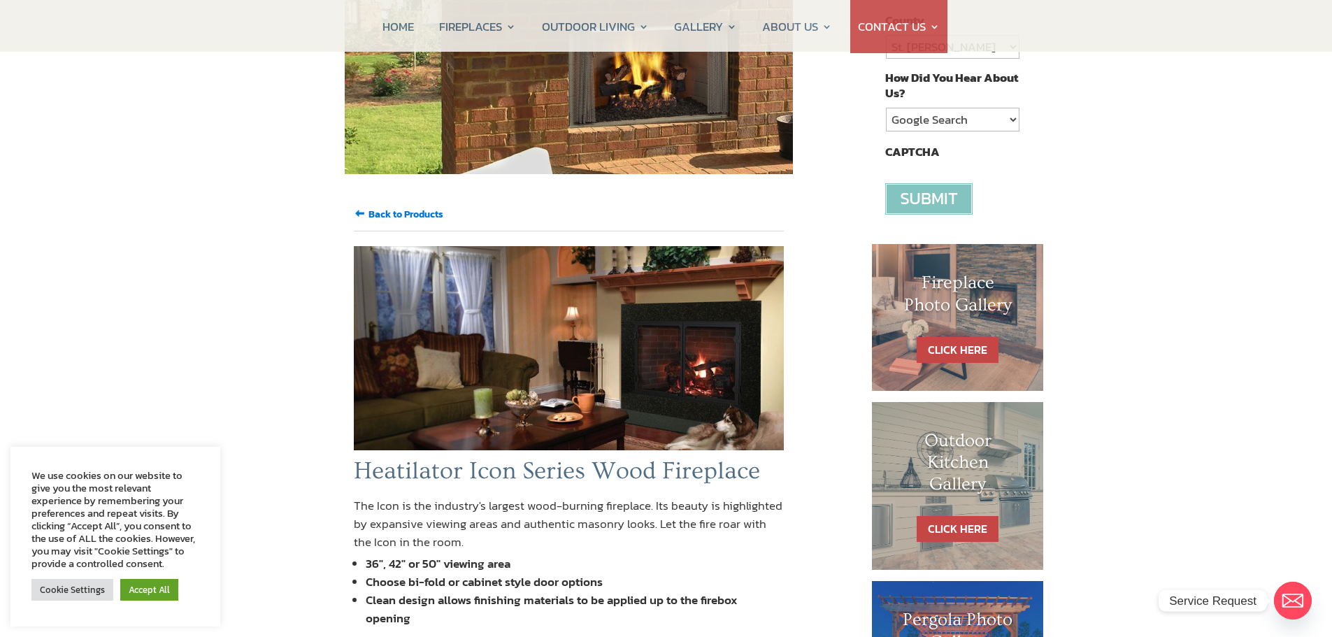
scroll to position [350, 0]
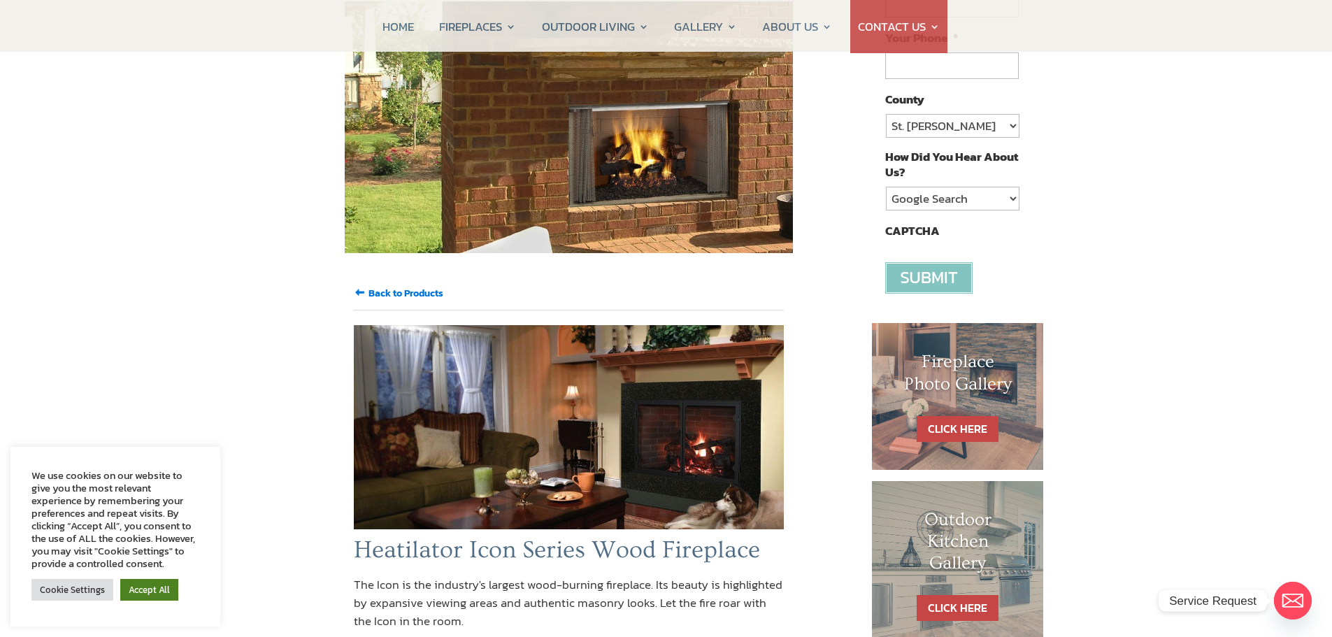
click at [152, 589] on link "Accept All" at bounding box center [149, 590] width 58 height 22
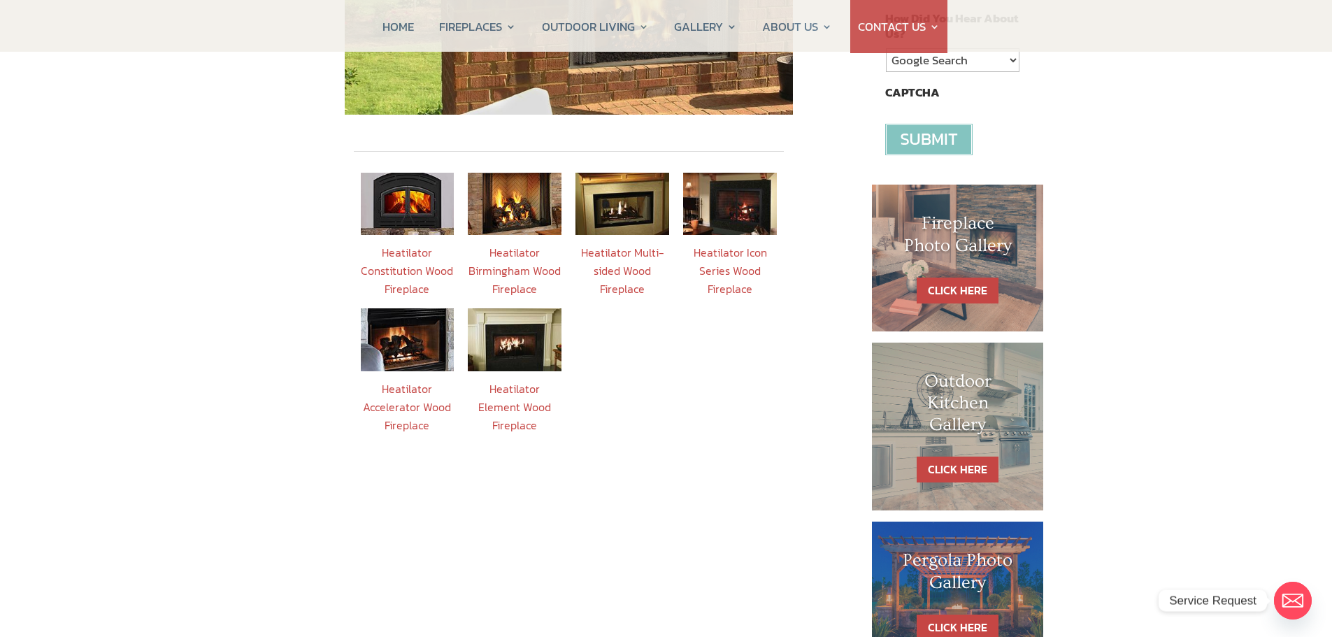
scroll to position [489, 0]
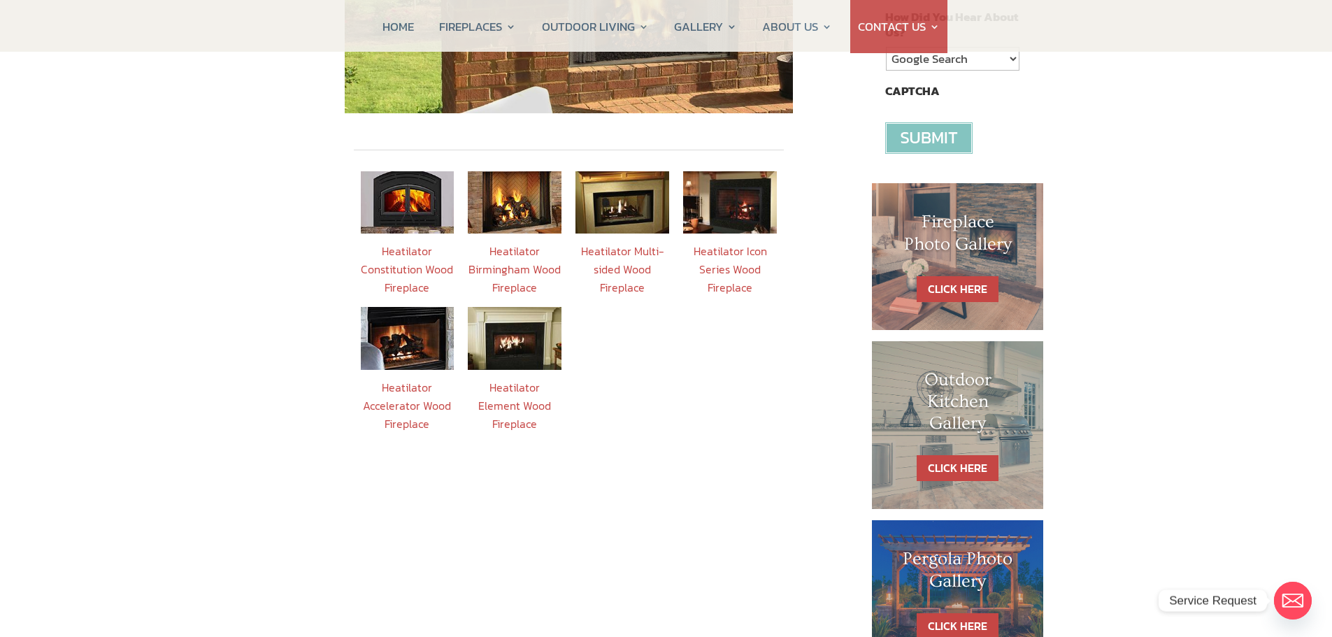
click at [536, 327] on img at bounding box center [515, 338] width 94 height 62
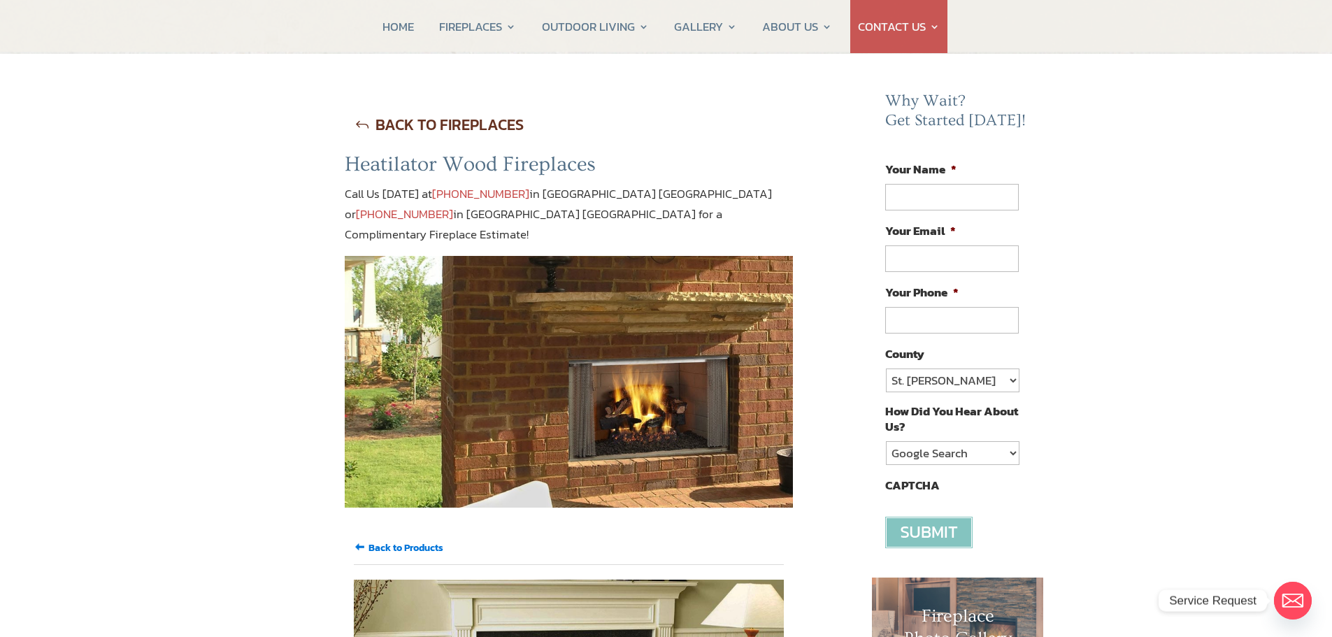
scroll to position [70, 0]
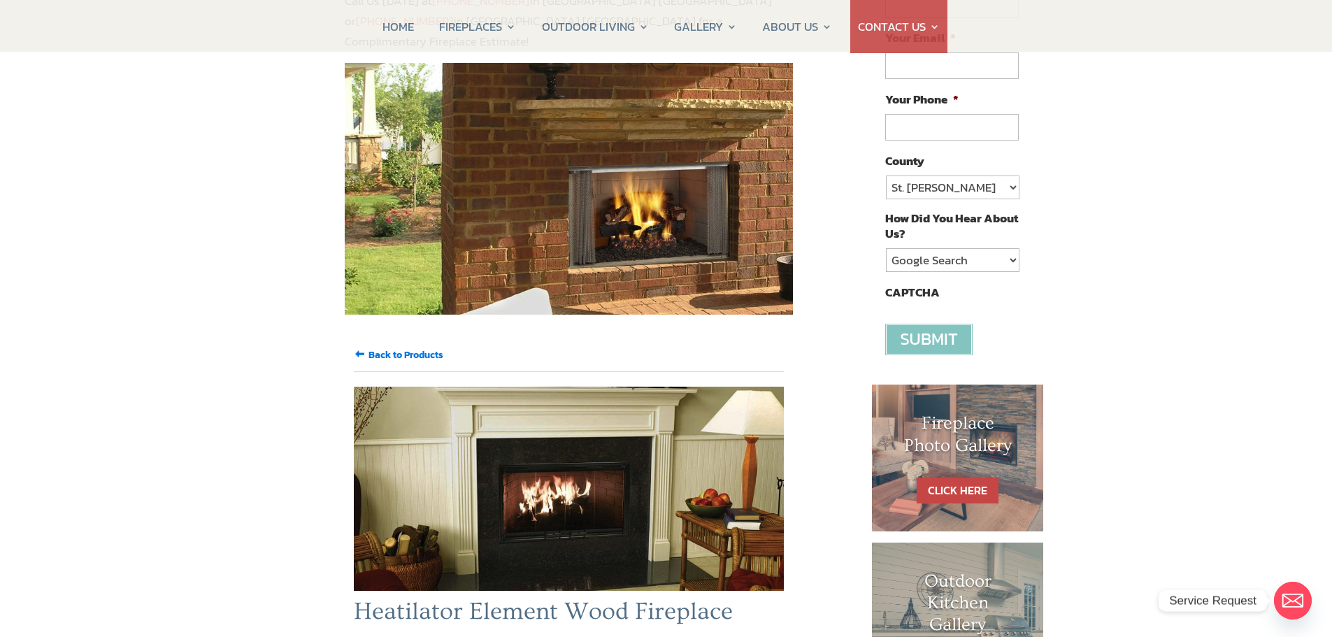
scroll to position [280, 0]
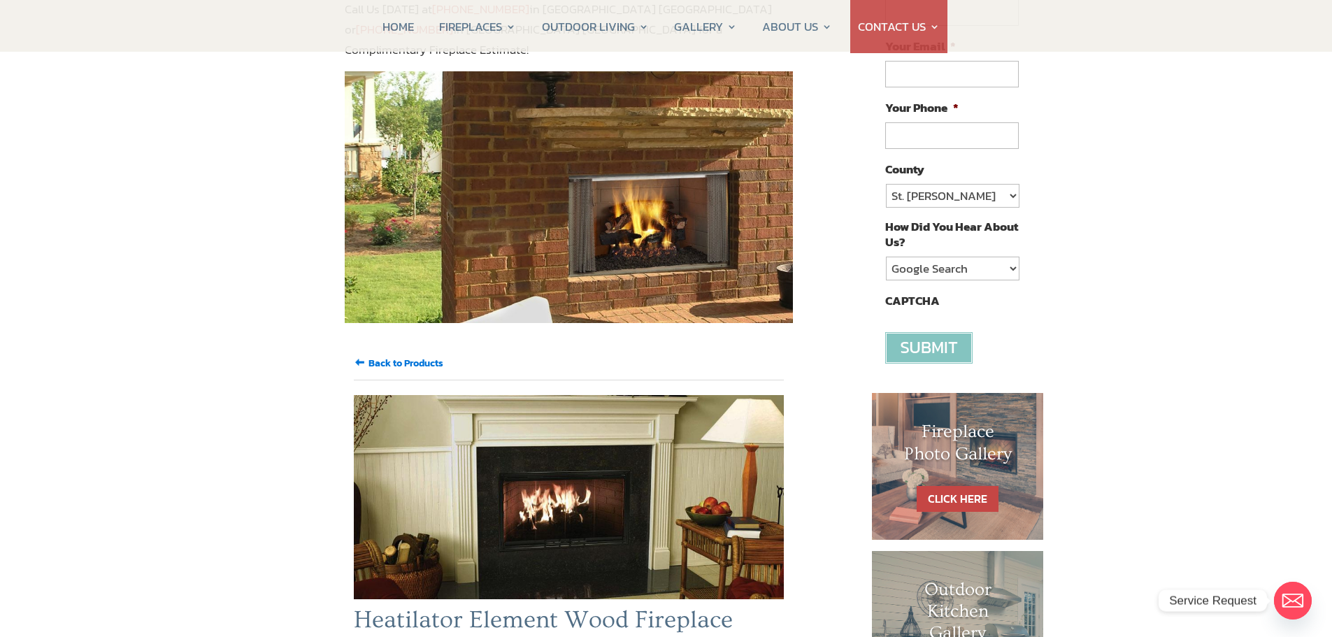
click at [430, 356] on input "Back to Products" at bounding box center [405, 363] width 75 height 15
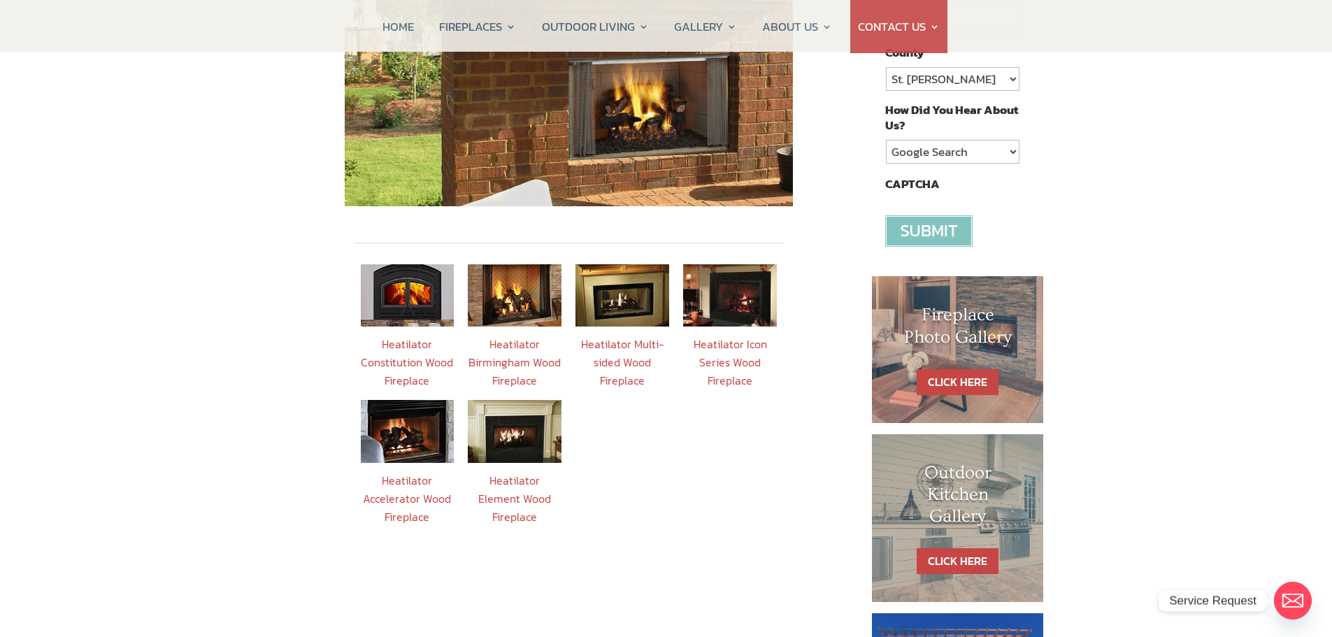
scroll to position [420, 0]
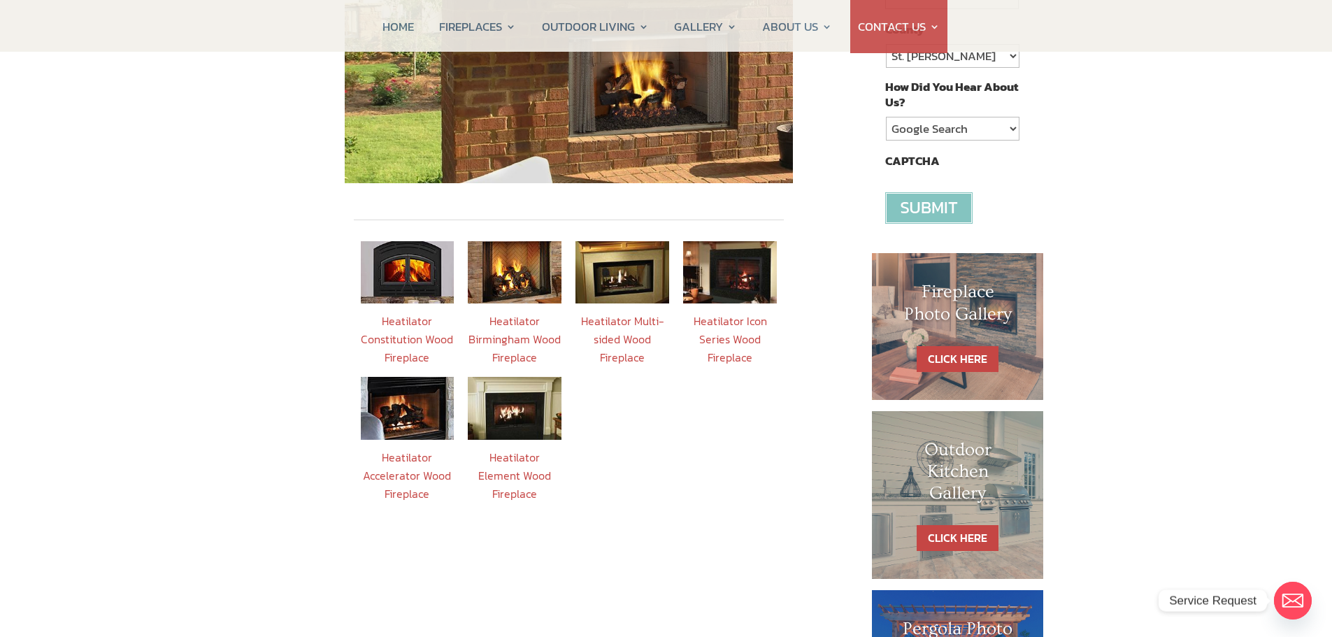
click at [410, 397] on img at bounding box center [408, 408] width 94 height 62
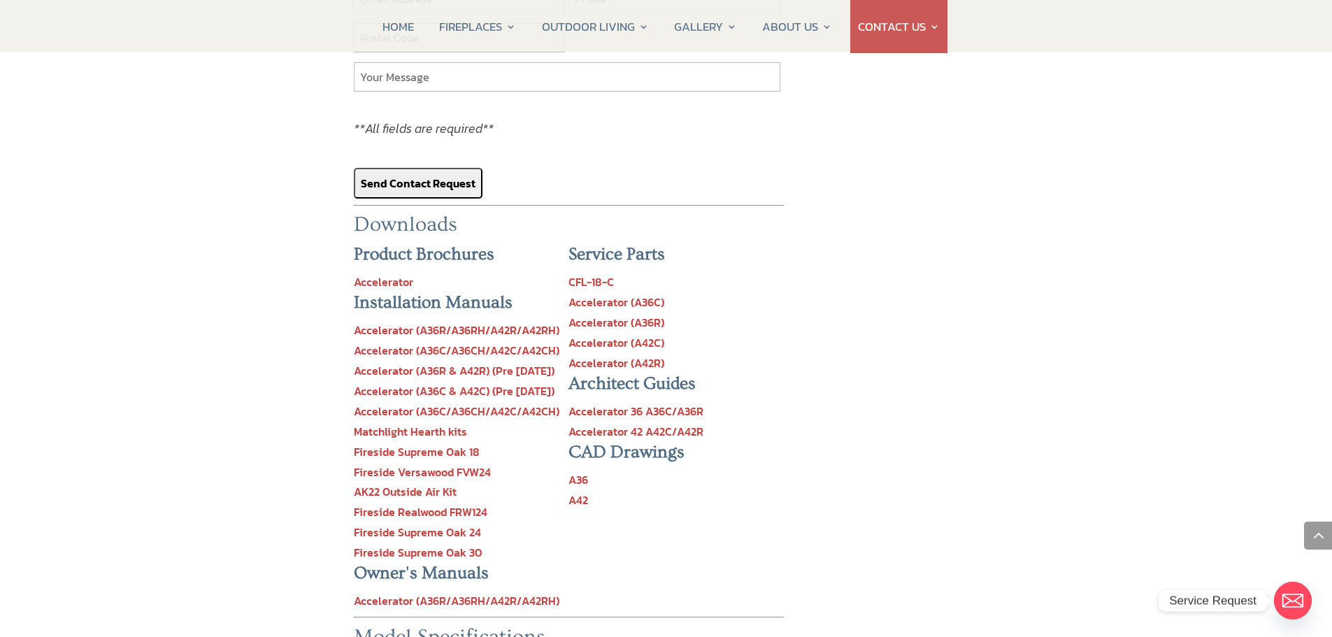
scroll to position [1259, 0]
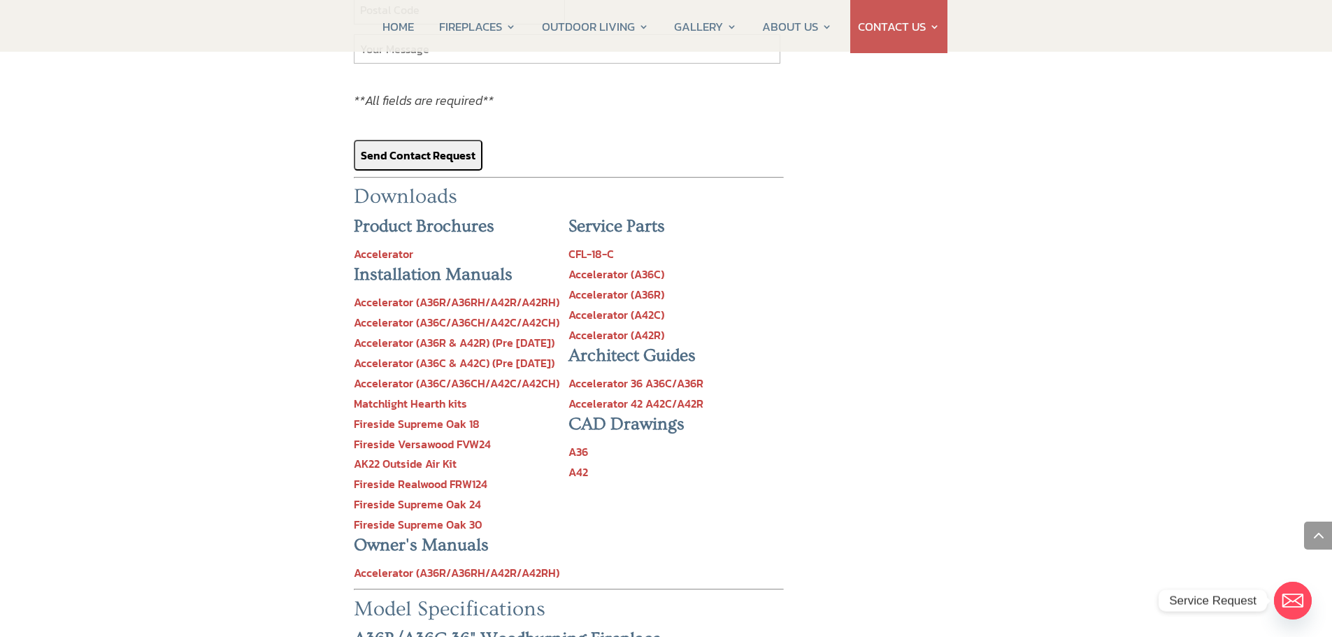
click at [621, 395] on link "Accelerator 42 A42C/A42R" at bounding box center [635, 403] width 135 height 17
click at [659, 375] on link "Accelerator 36 A36C/A36R" at bounding box center [635, 383] width 135 height 17
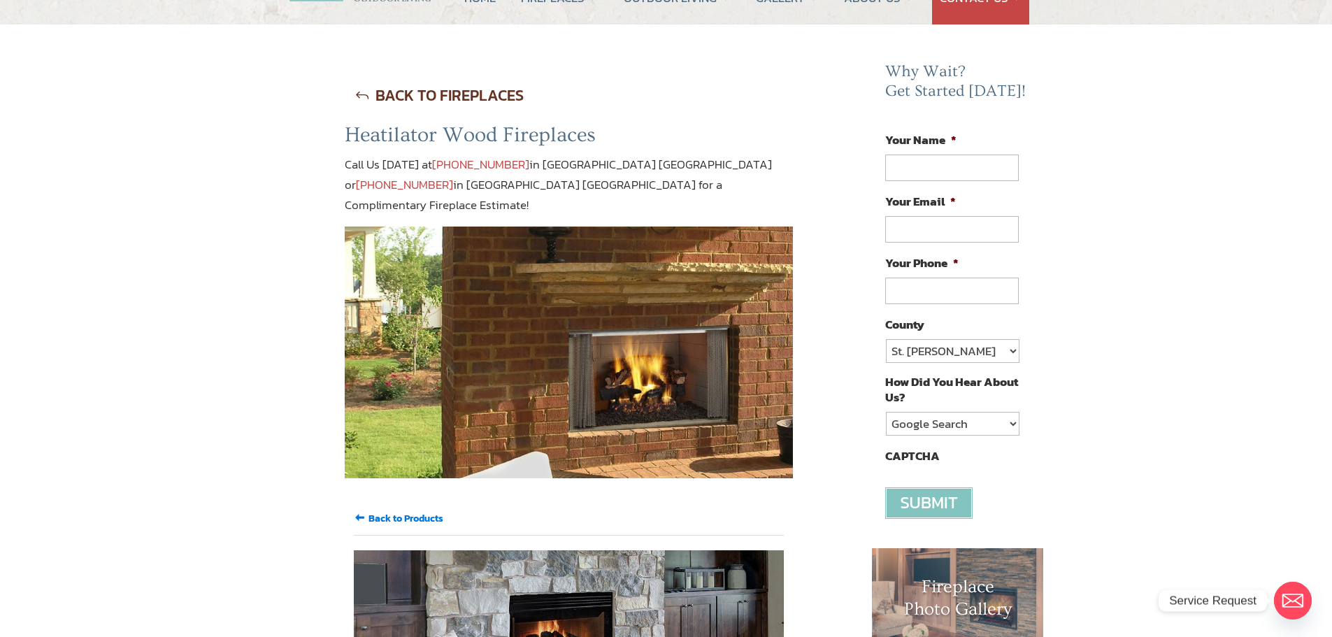
scroll to position [0, 0]
